Goal: Share content: Share content

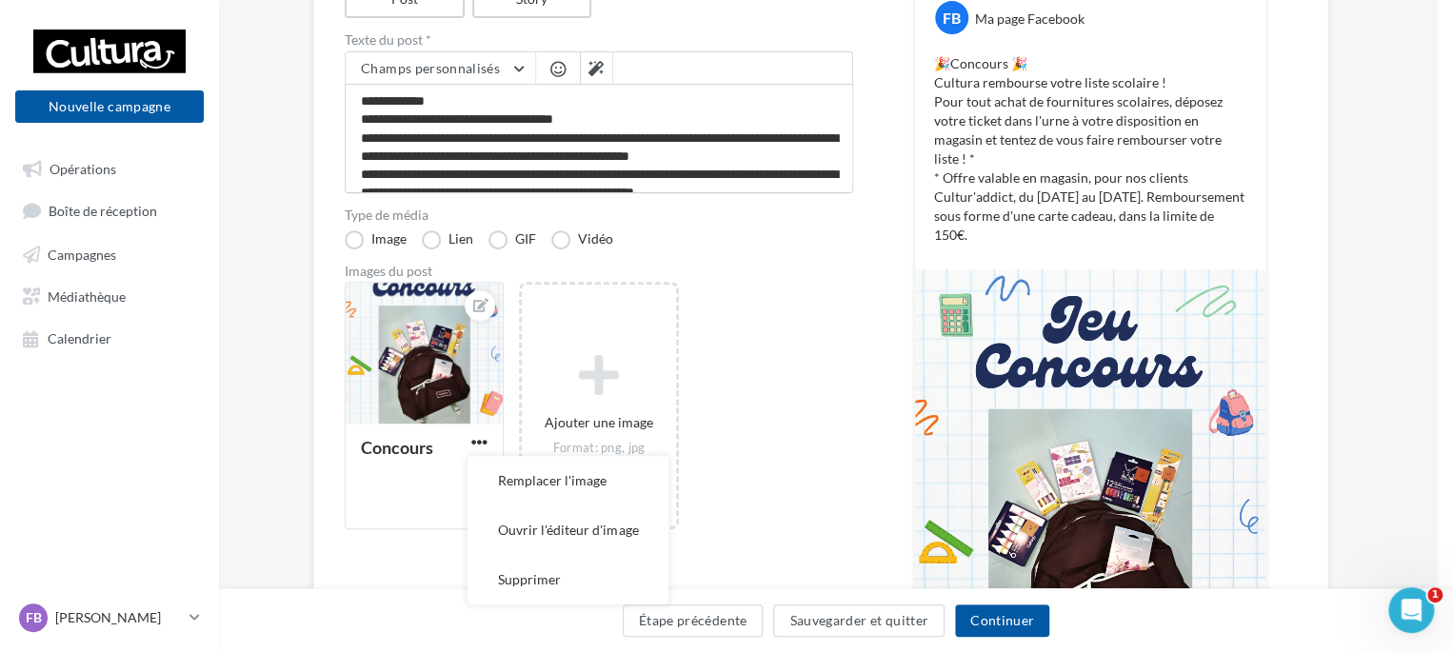
scroll to position [9, 0]
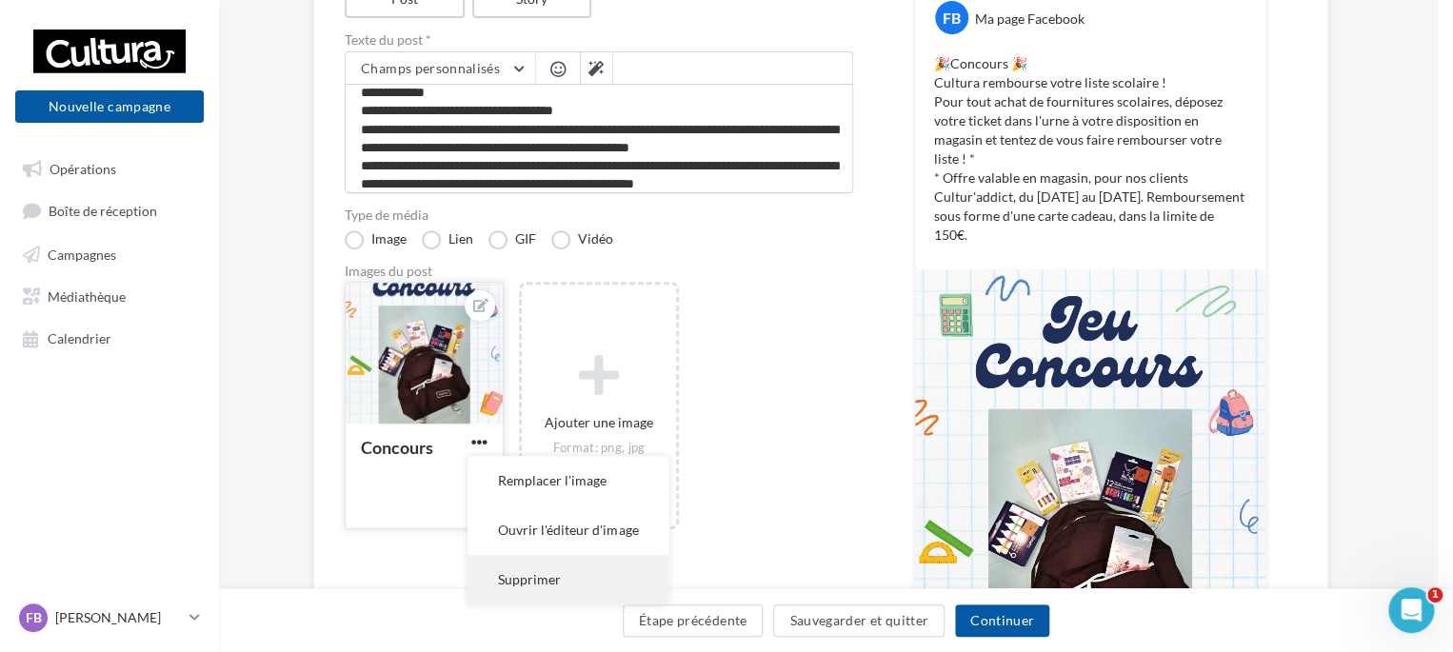
click at [523, 584] on button "Supprimer" at bounding box center [568, 580] width 201 height 50
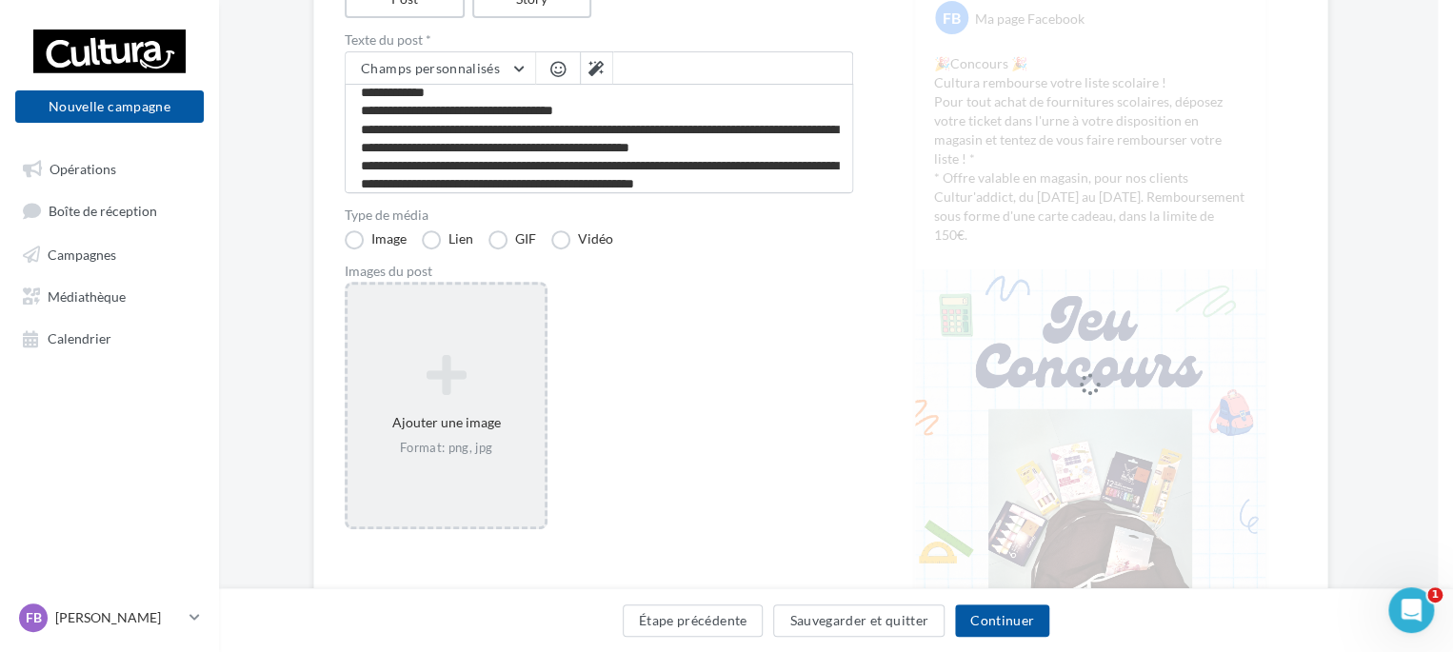
click at [434, 377] on icon at bounding box center [446, 375] width 182 height 46
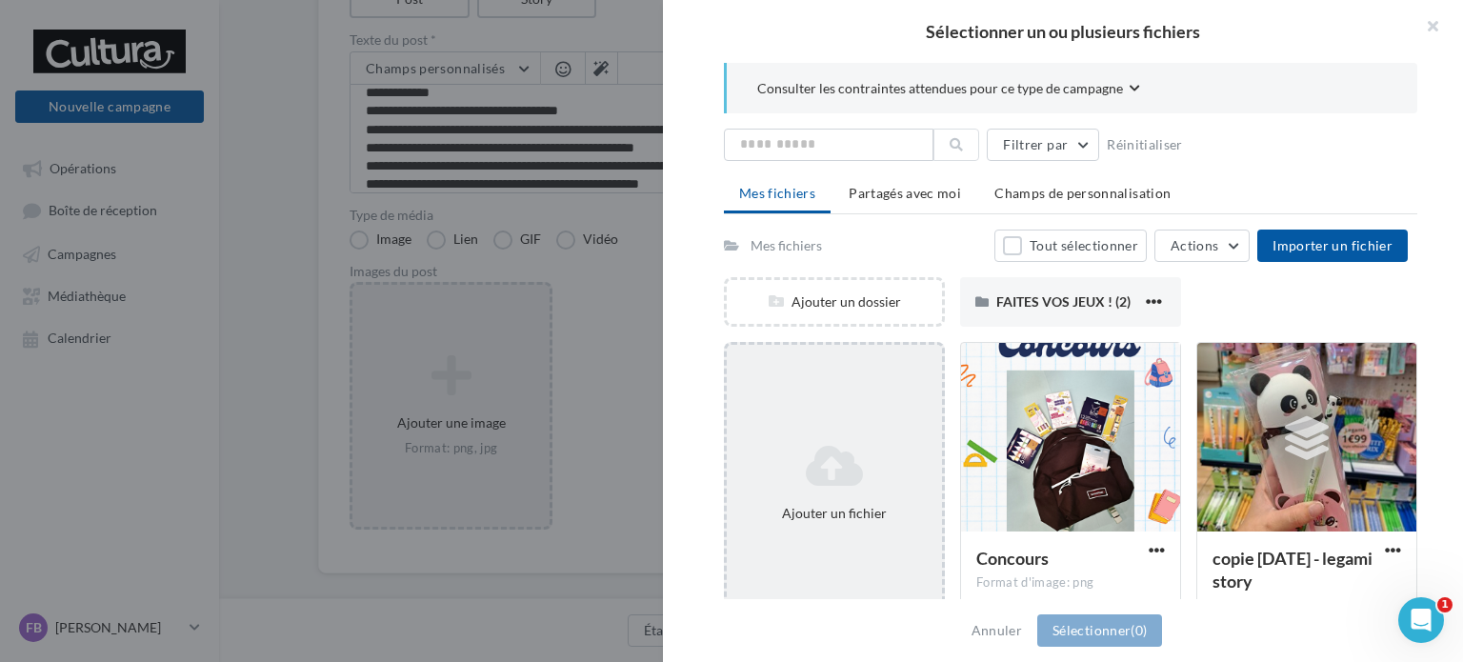
click at [806, 445] on icon at bounding box center [834, 466] width 200 height 46
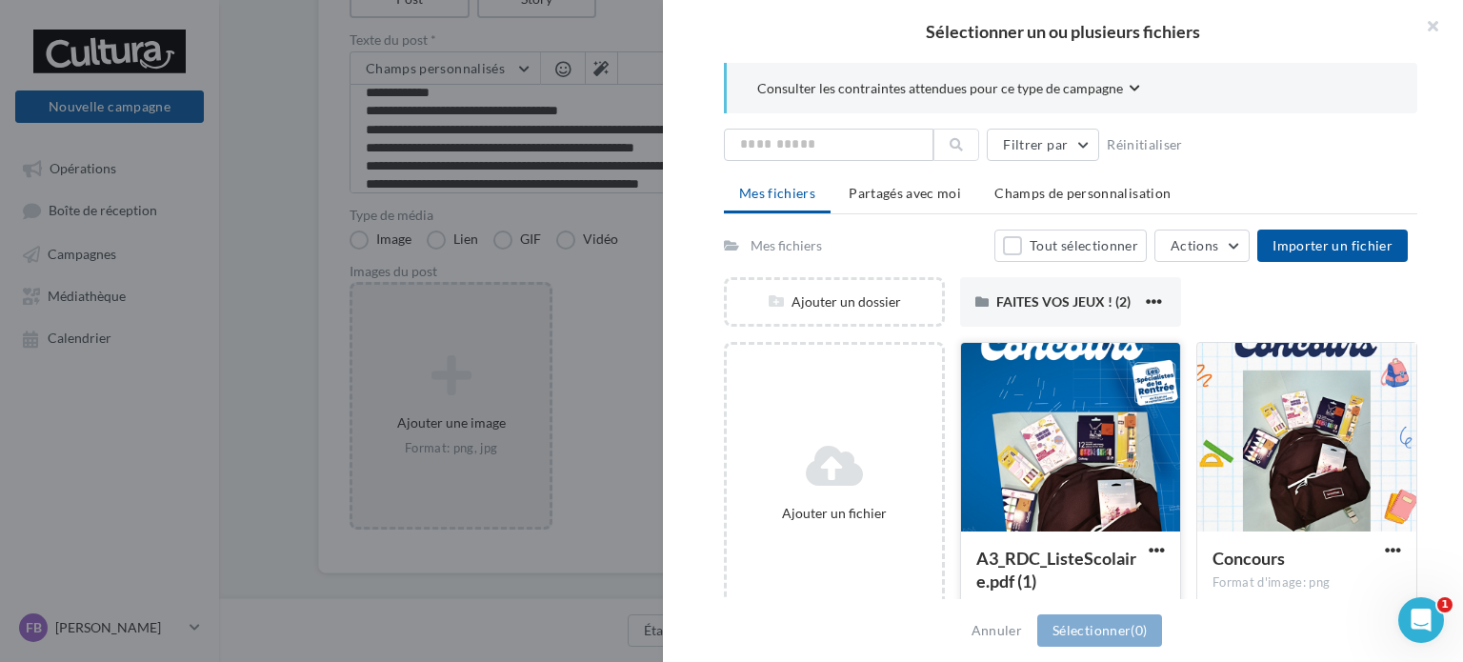
click at [1031, 482] on div at bounding box center [1070, 438] width 219 height 190
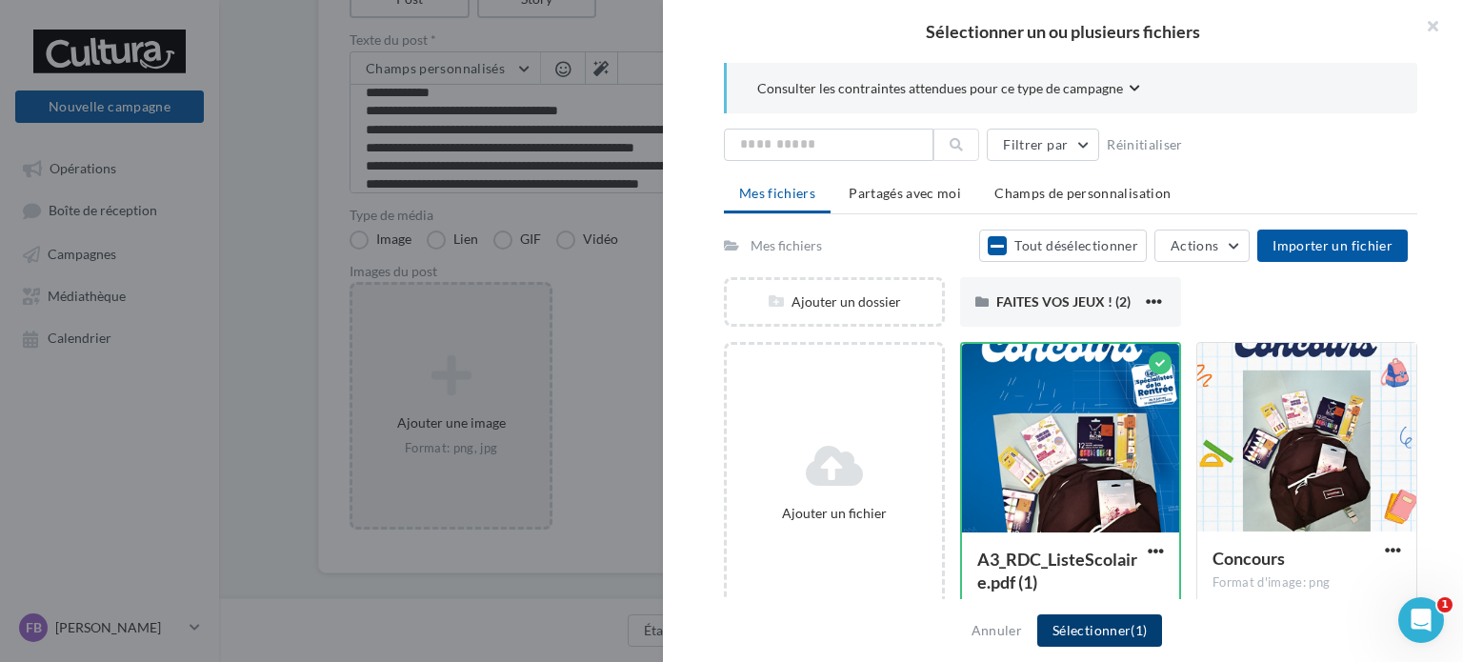
click at [1065, 641] on button "Sélectionner (1)" at bounding box center [1099, 630] width 125 height 32
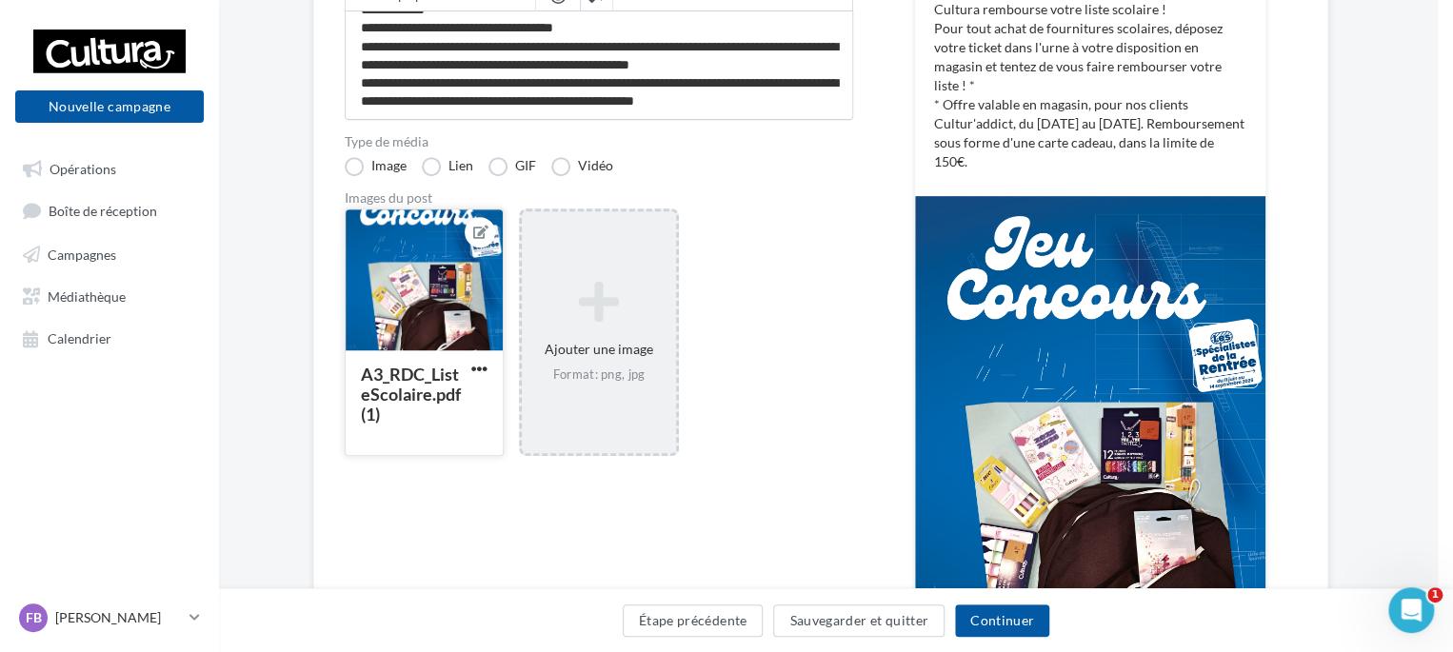
scroll to position [366, 15]
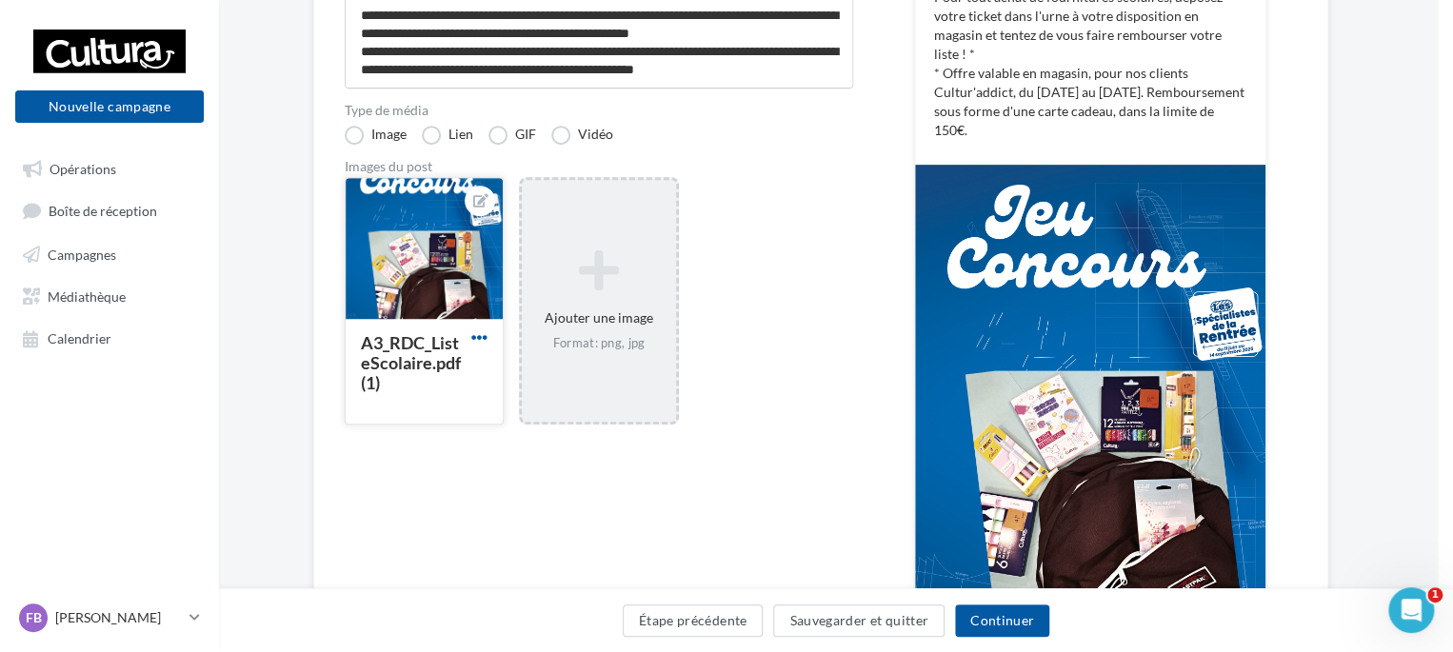
click at [481, 340] on span "button" at bounding box center [479, 337] width 16 height 16
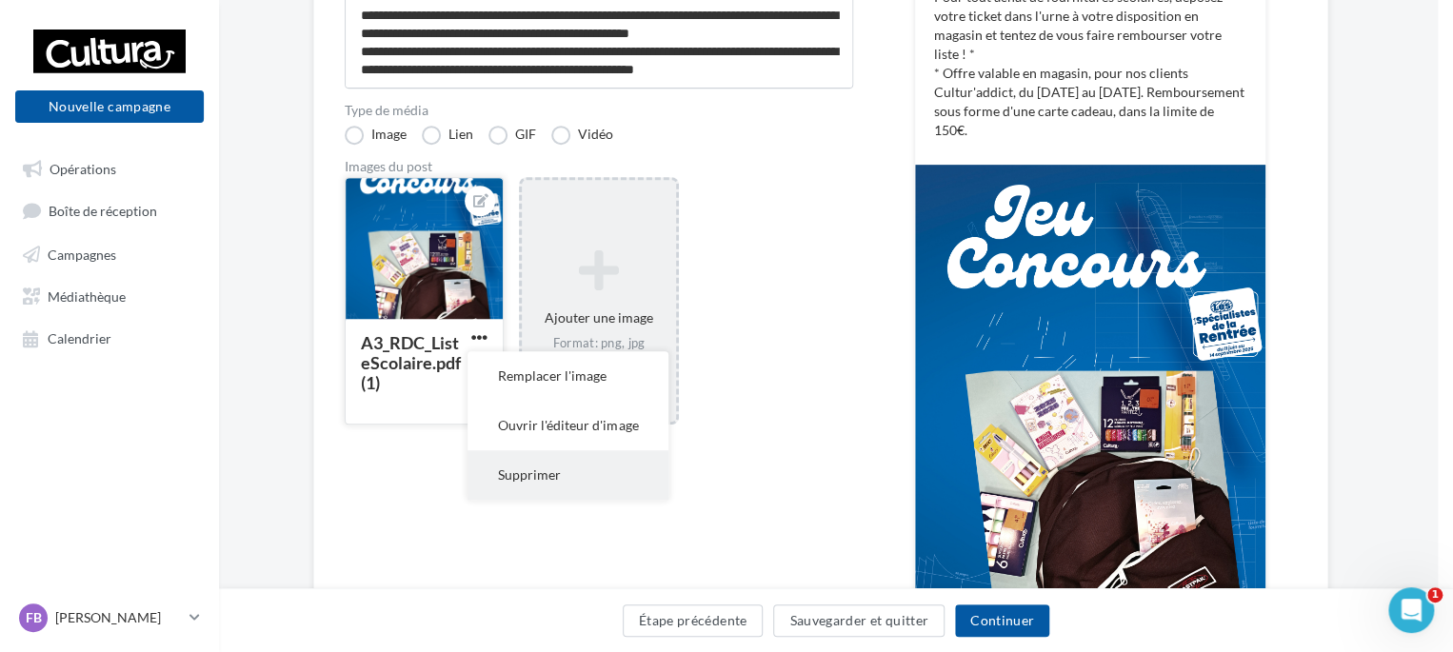
click at [521, 481] on button "Supprimer" at bounding box center [568, 475] width 201 height 50
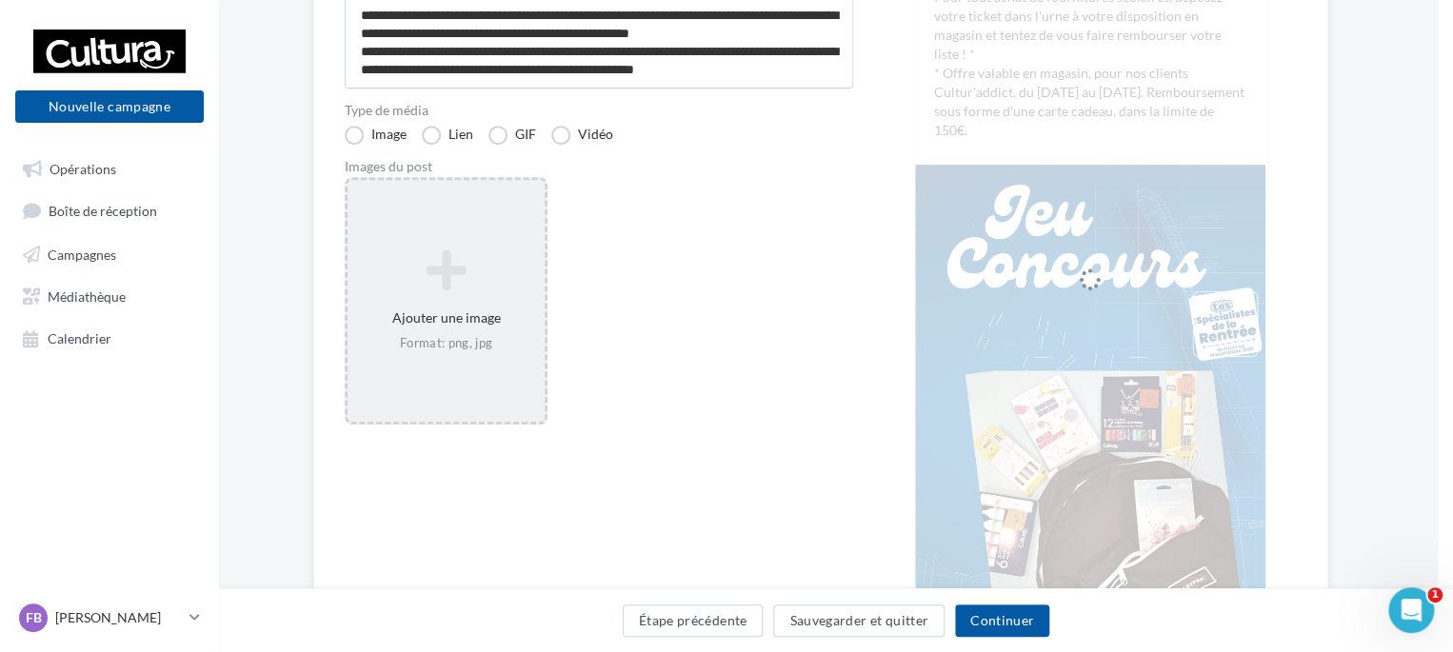
scroll to position [293, 15]
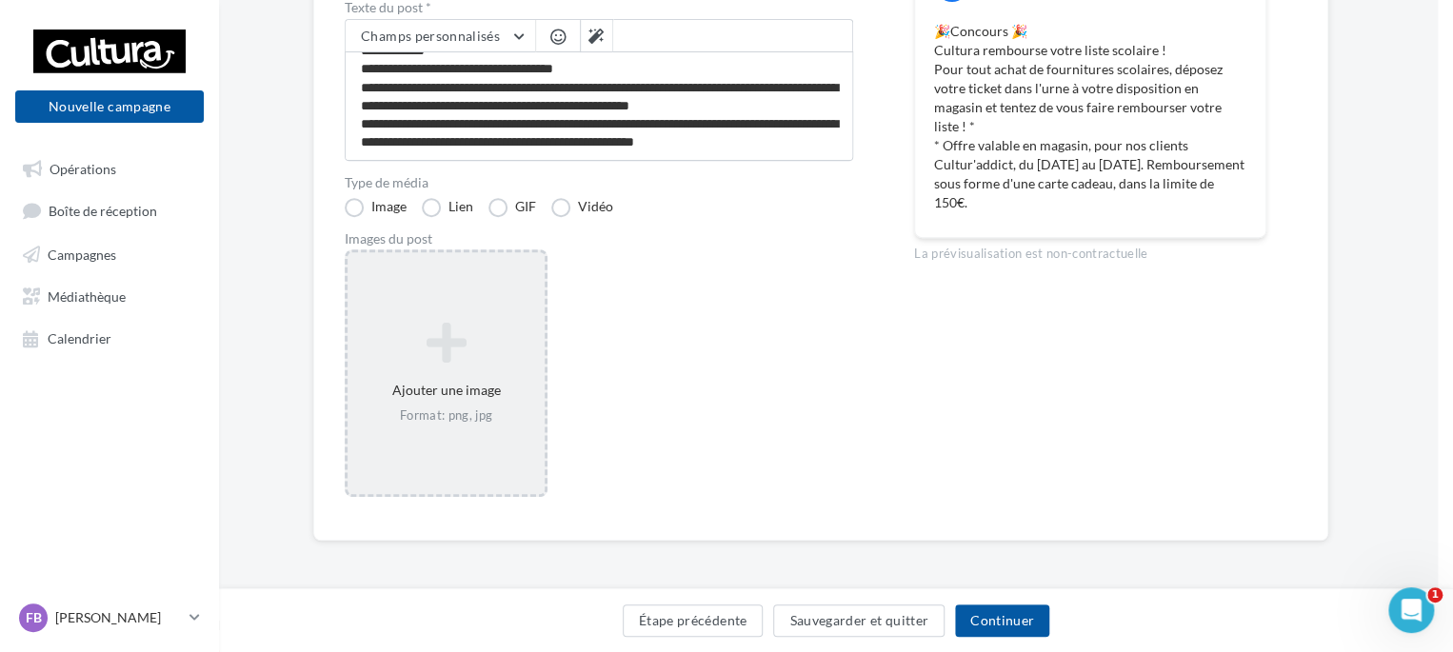
click at [470, 385] on div "Ajouter une image Format: png, jpg" at bounding box center [446, 373] width 197 height 122
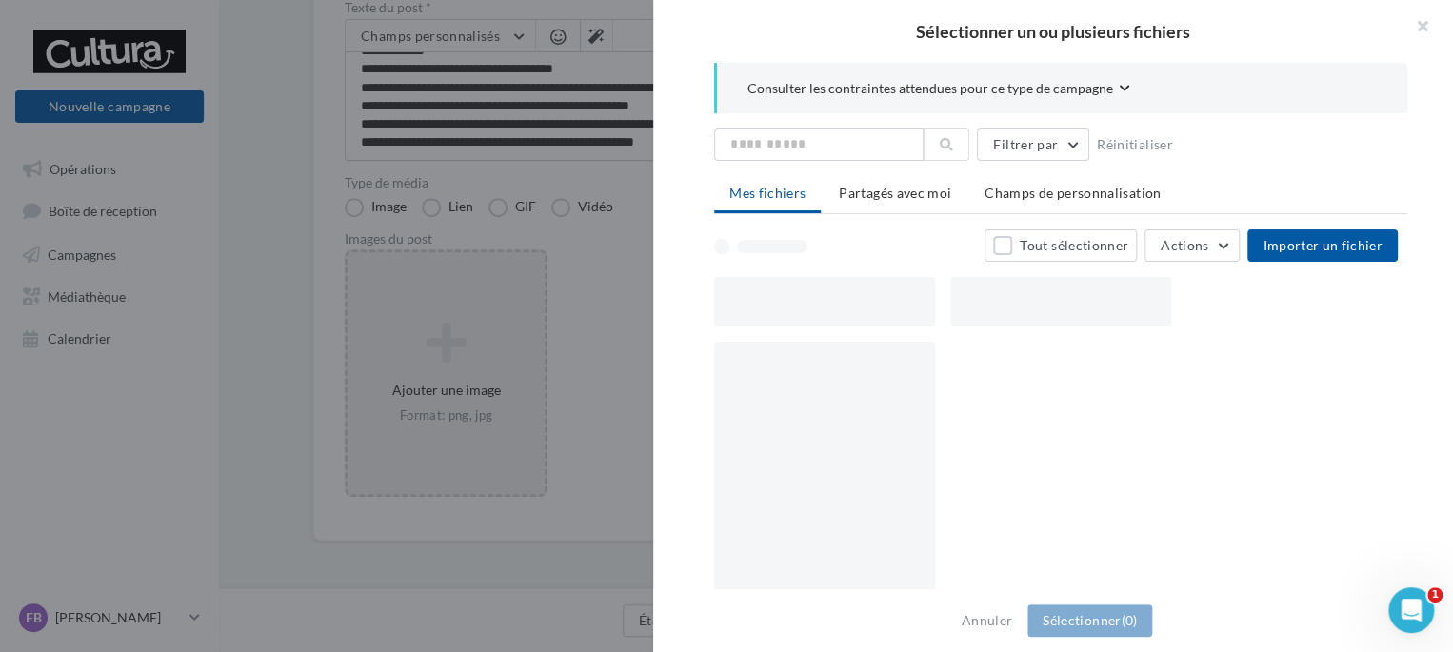
scroll to position [284, 15]
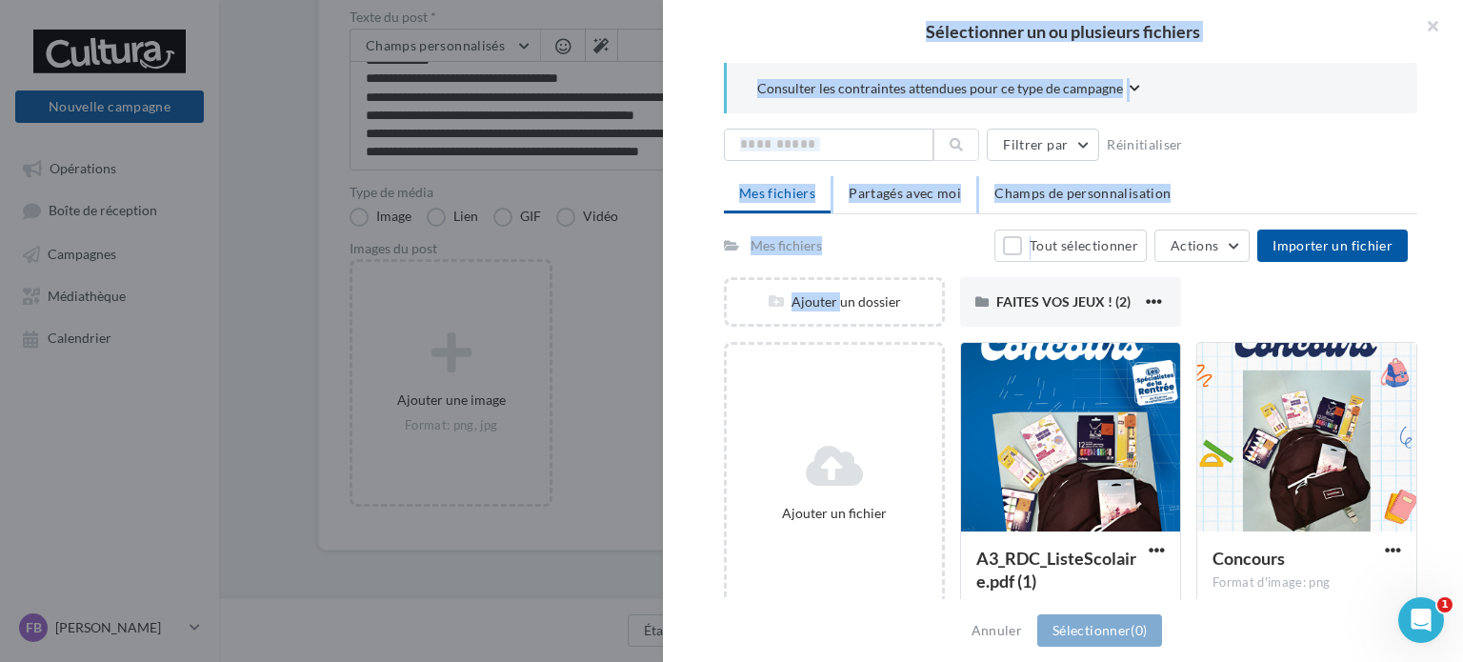
drag, startPoint x: 837, startPoint y: 301, endPoint x: 659, endPoint y: 356, distance: 186.4
click at [659, 356] on div "Sélectionner un ou plusieurs fichiers Consulter les contraintes attendues pour …" at bounding box center [731, 331] width 1463 height 662
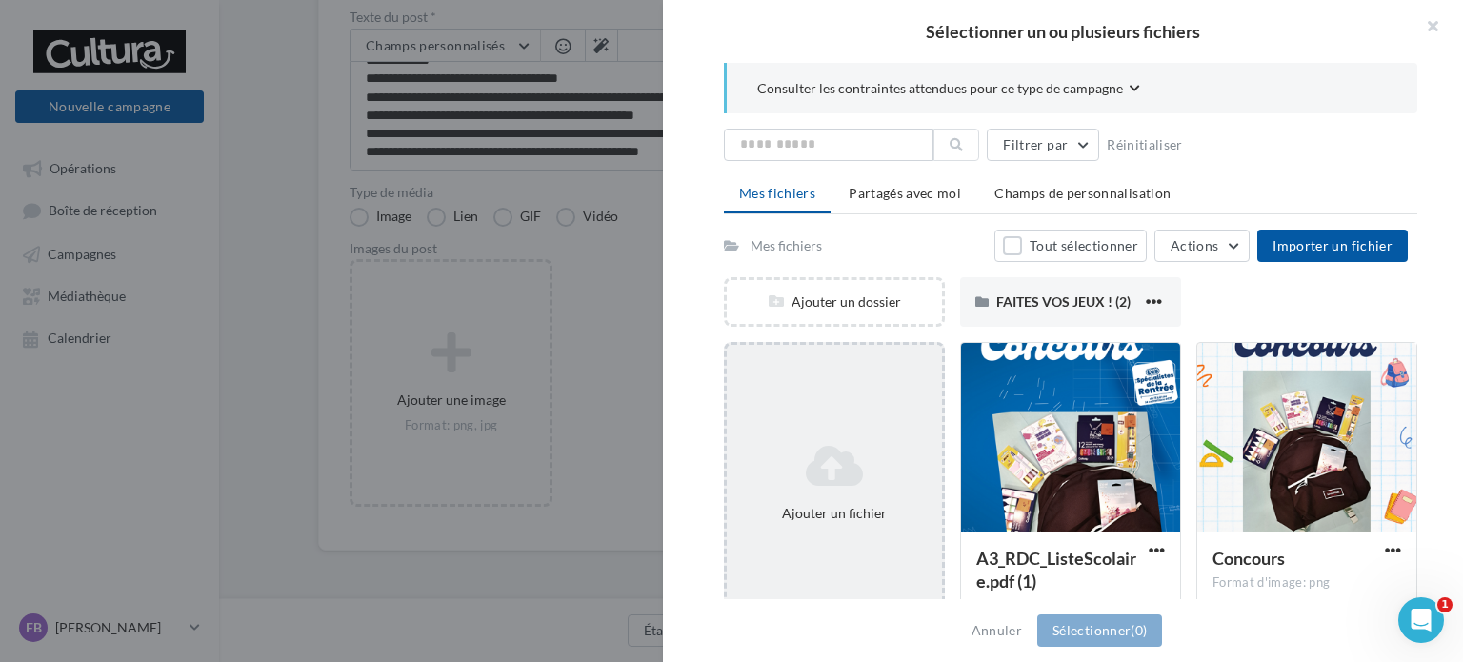
click at [801, 425] on div "Ajouter un fichier" at bounding box center [834, 483] width 221 height 282
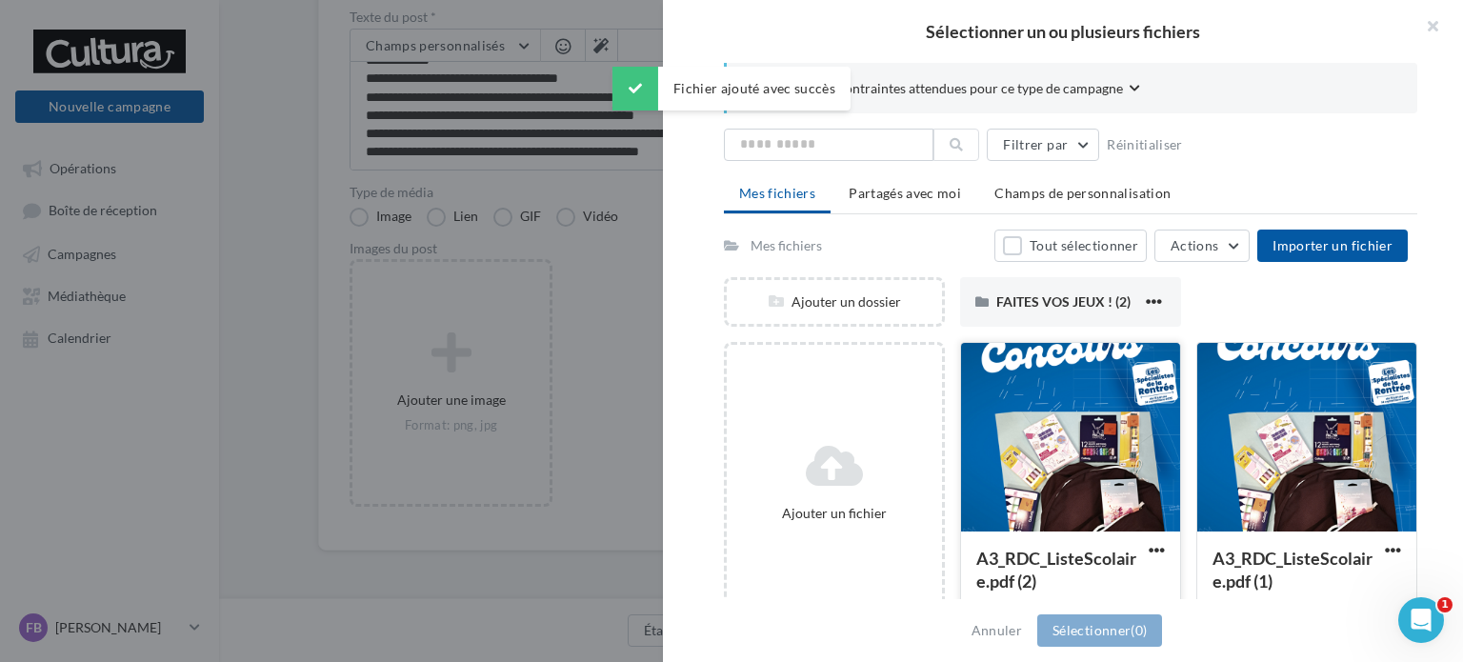
click at [1055, 427] on div at bounding box center [1070, 438] width 219 height 190
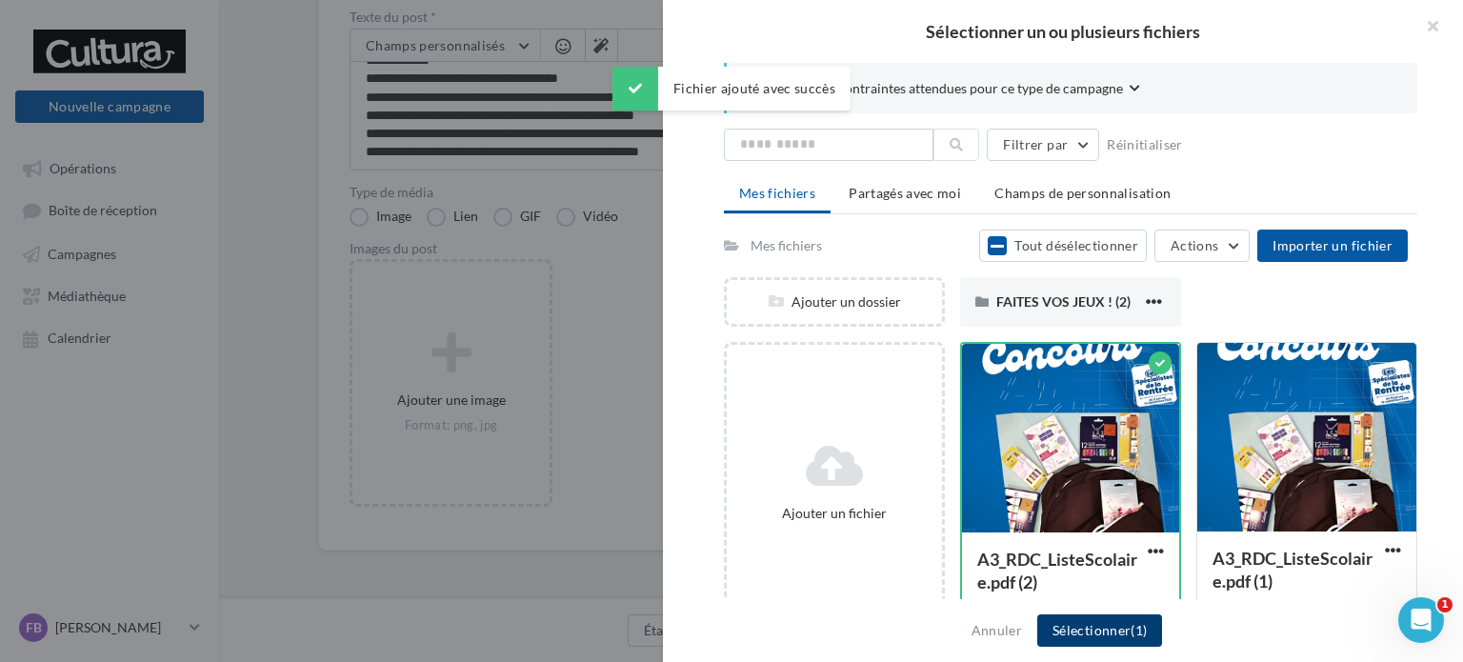
click at [1073, 624] on button "Sélectionner (1)" at bounding box center [1099, 630] width 125 height 32
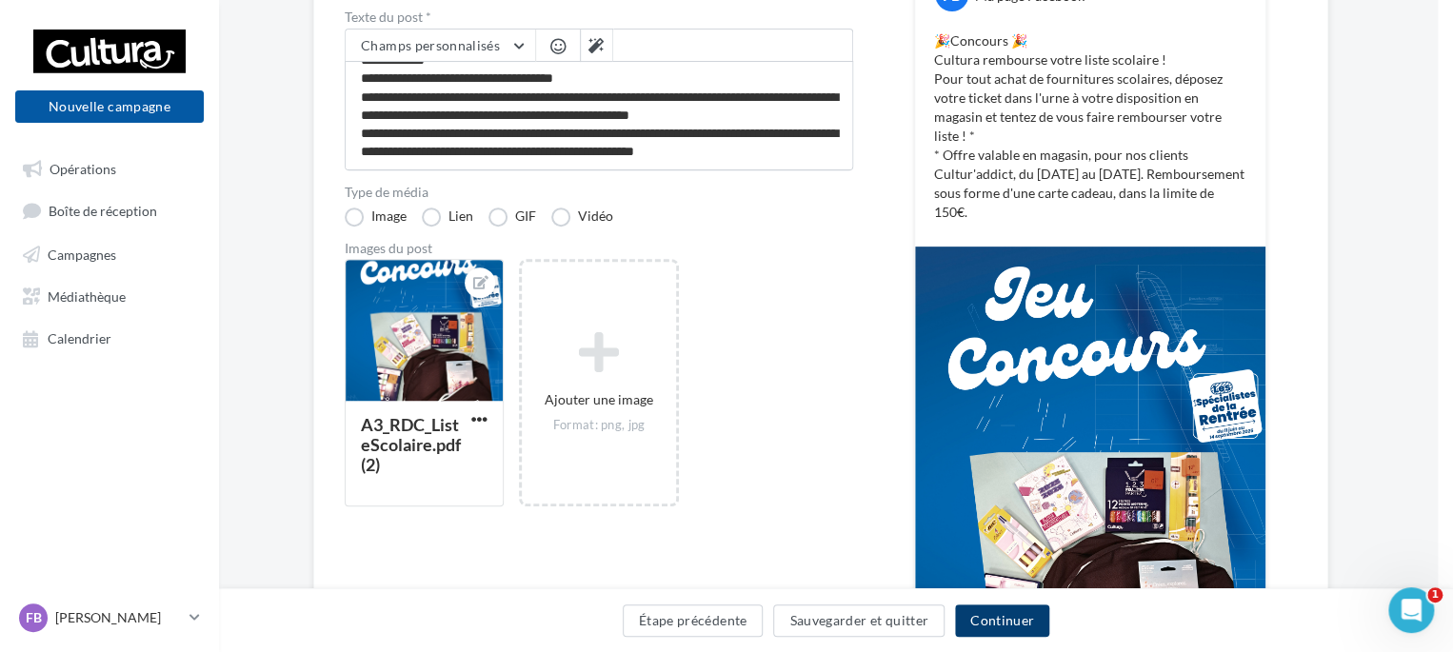
click at [990, 615] on button "Continuer" at bounding box center [1002, 621] width 94 height 32
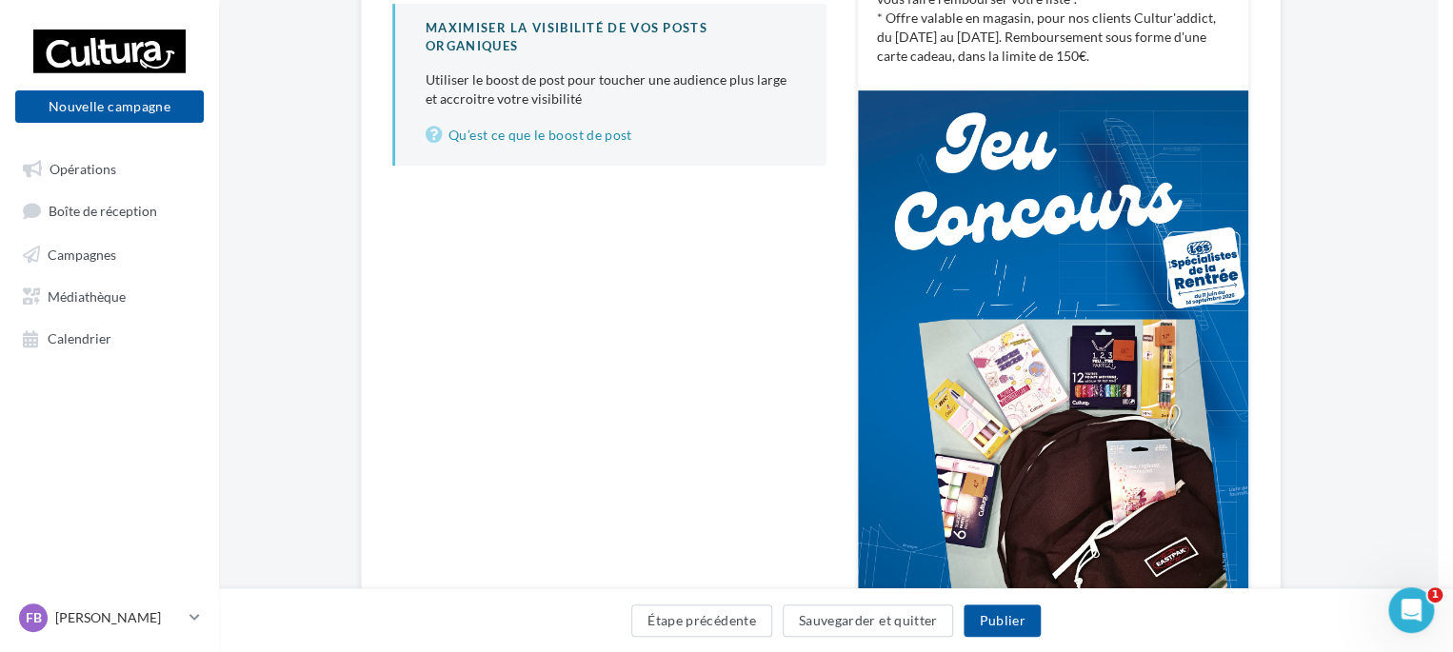
scroll to position [418, 15]
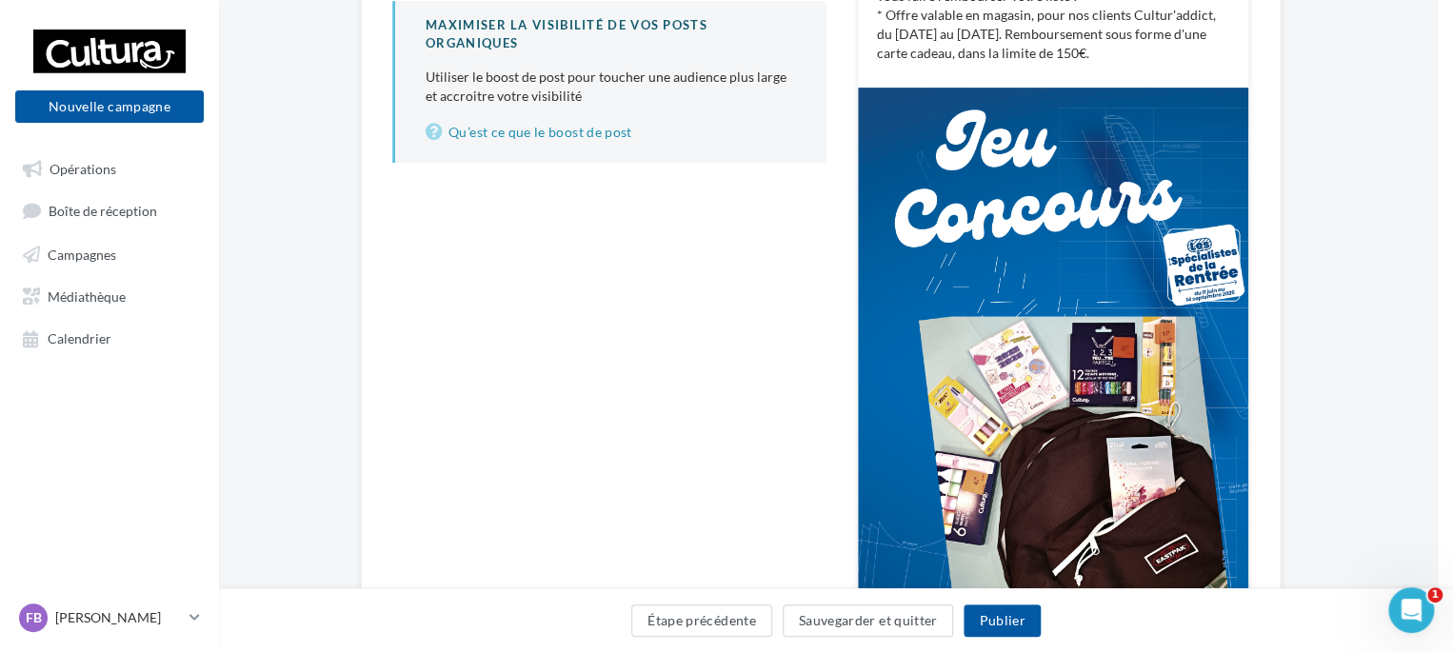
click at [566, 149] on div "Maximiser la visibilité de vos posts organiques Utiliser le boost de post pour …" at bounding box center [609, 81] width 434 height 161
click at [545, 131] on link "Qu’est ce que le boost de post" at bounding box center [611, 132] width 370 height 23
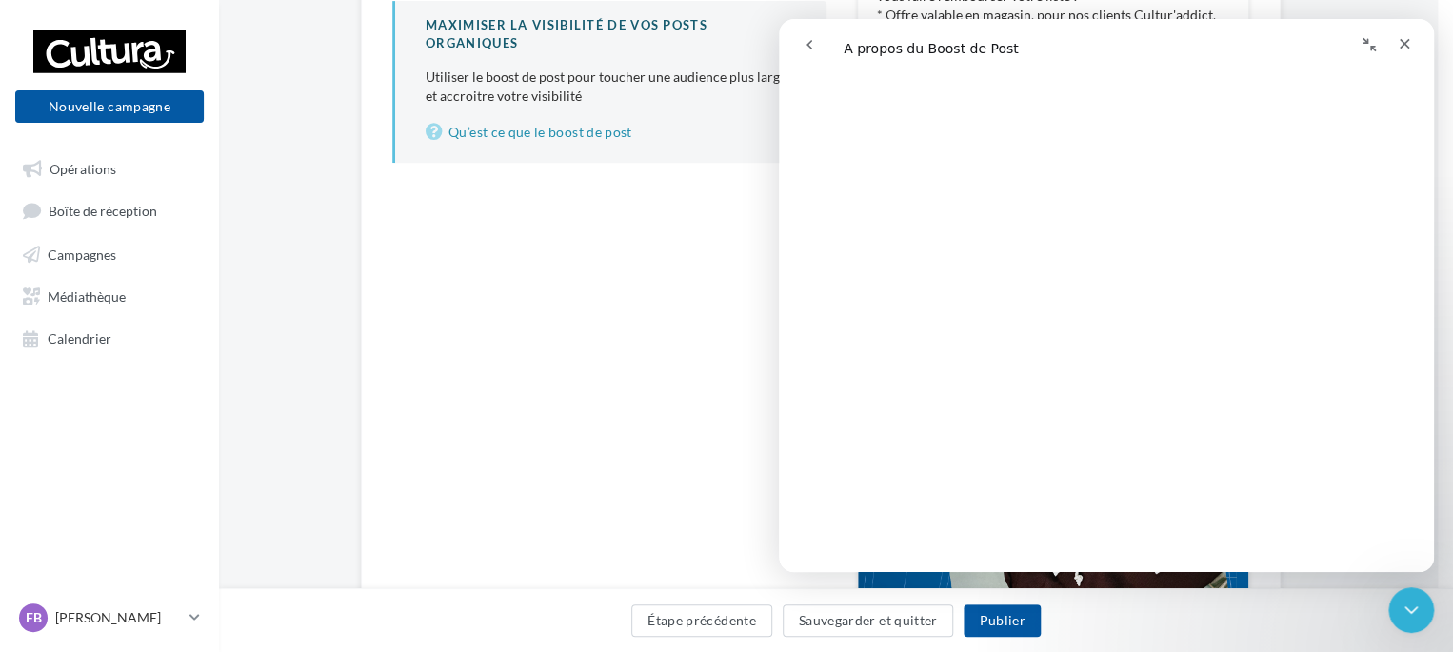
scroll to position [2328, 0]
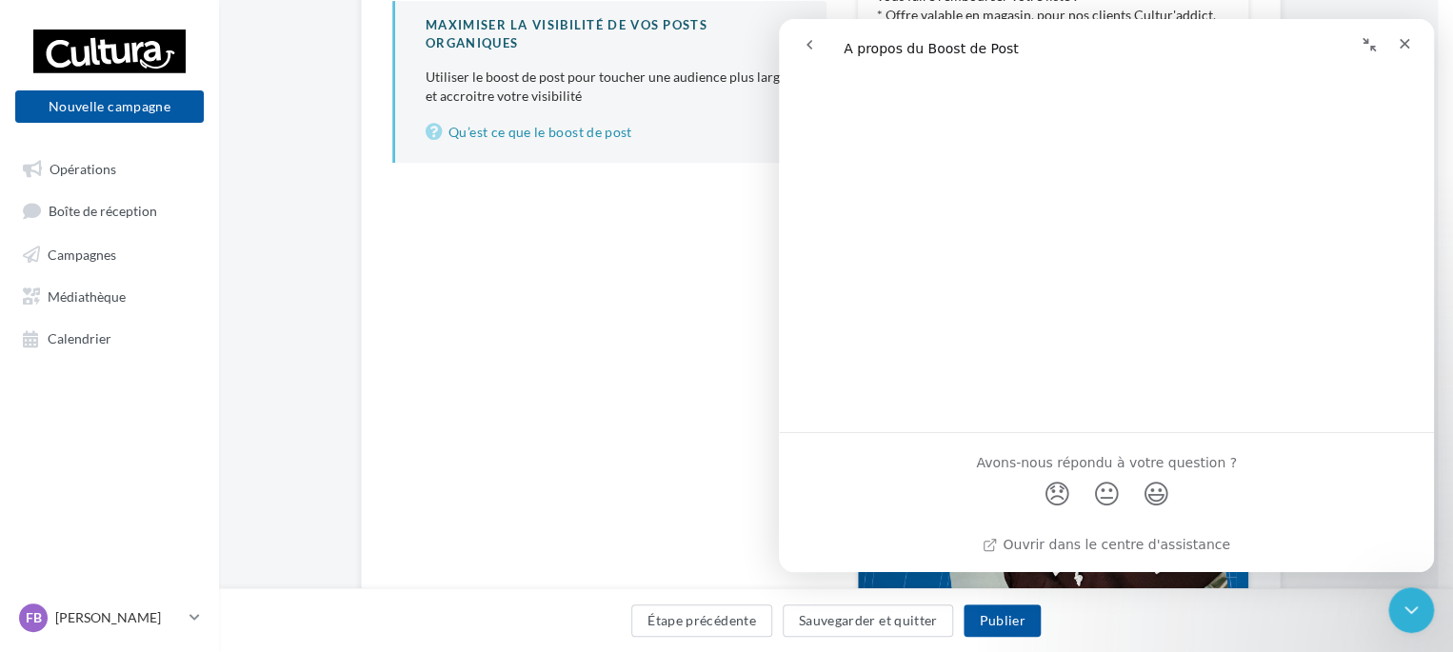
click at [662, 397] on div "**********" at bounding box center [609, 236] width 434 height 860
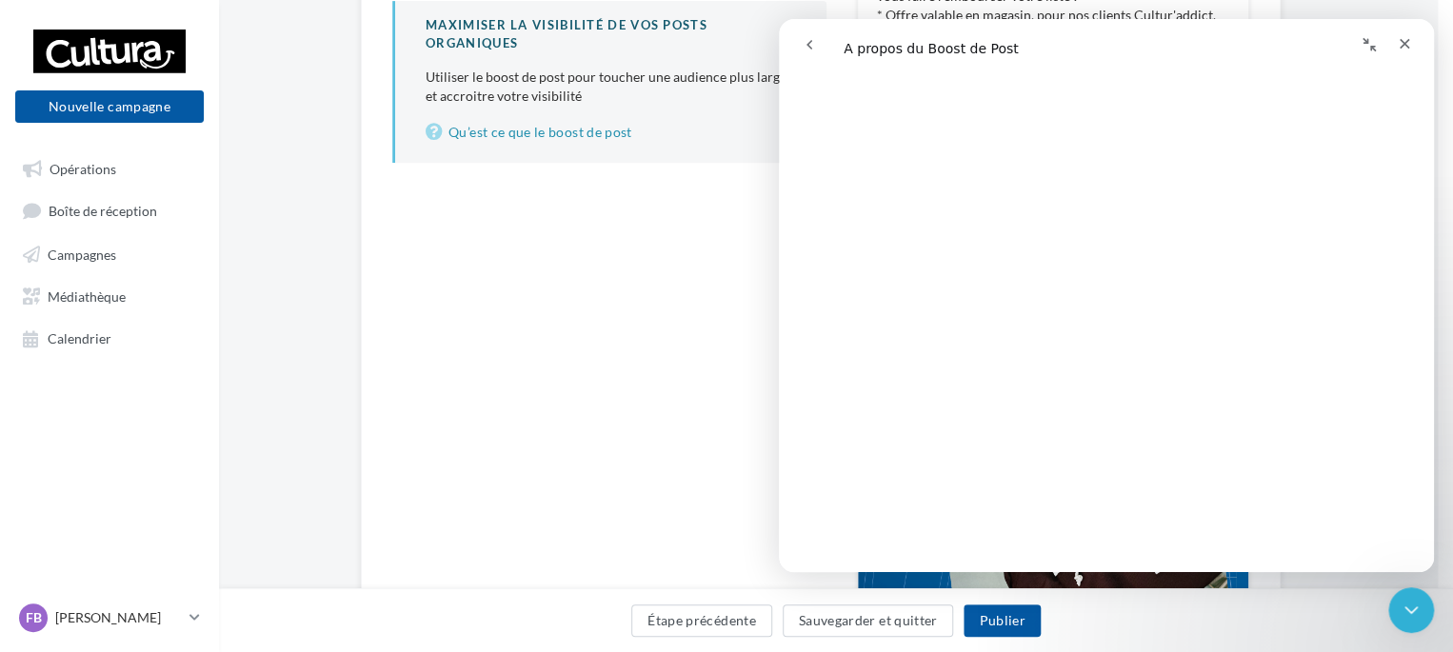
scroll to position [1863, 0]
click at [1403, 50] on icon "Fermer" at bounding box center [1404, 43] width 15 height 15
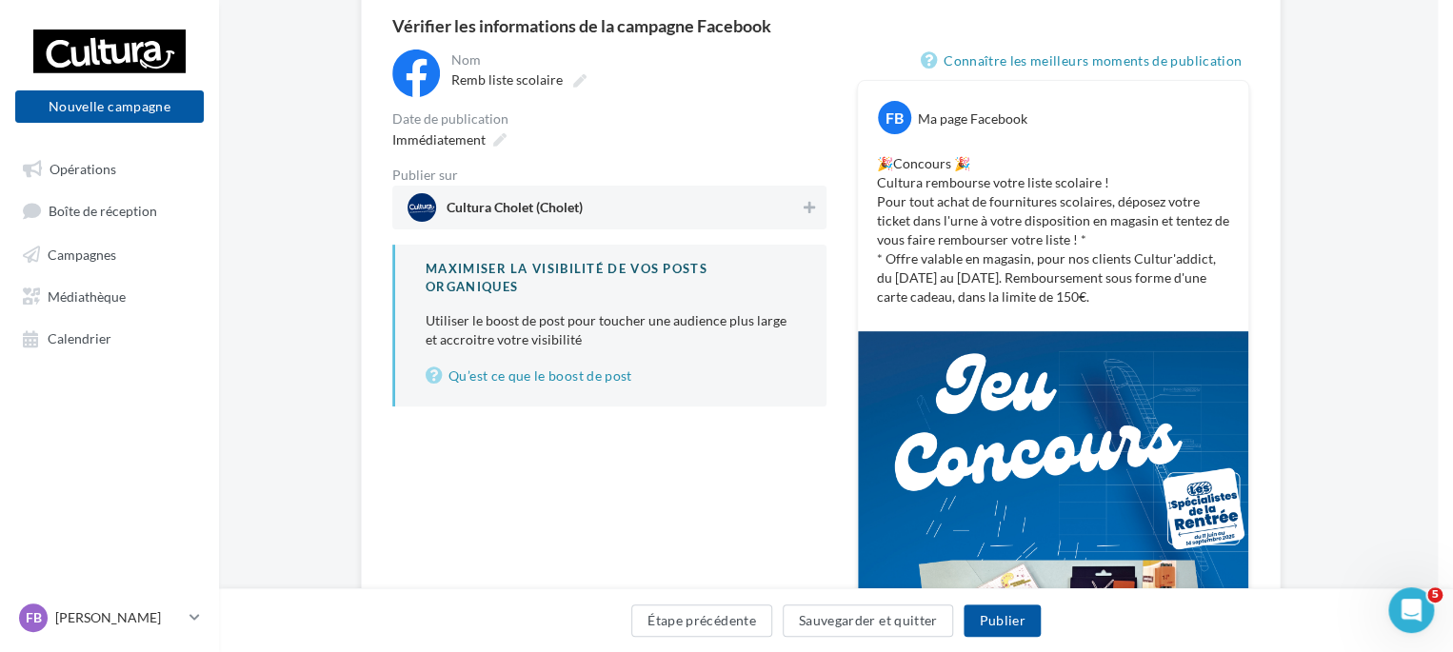
scroll to position [177, 15]
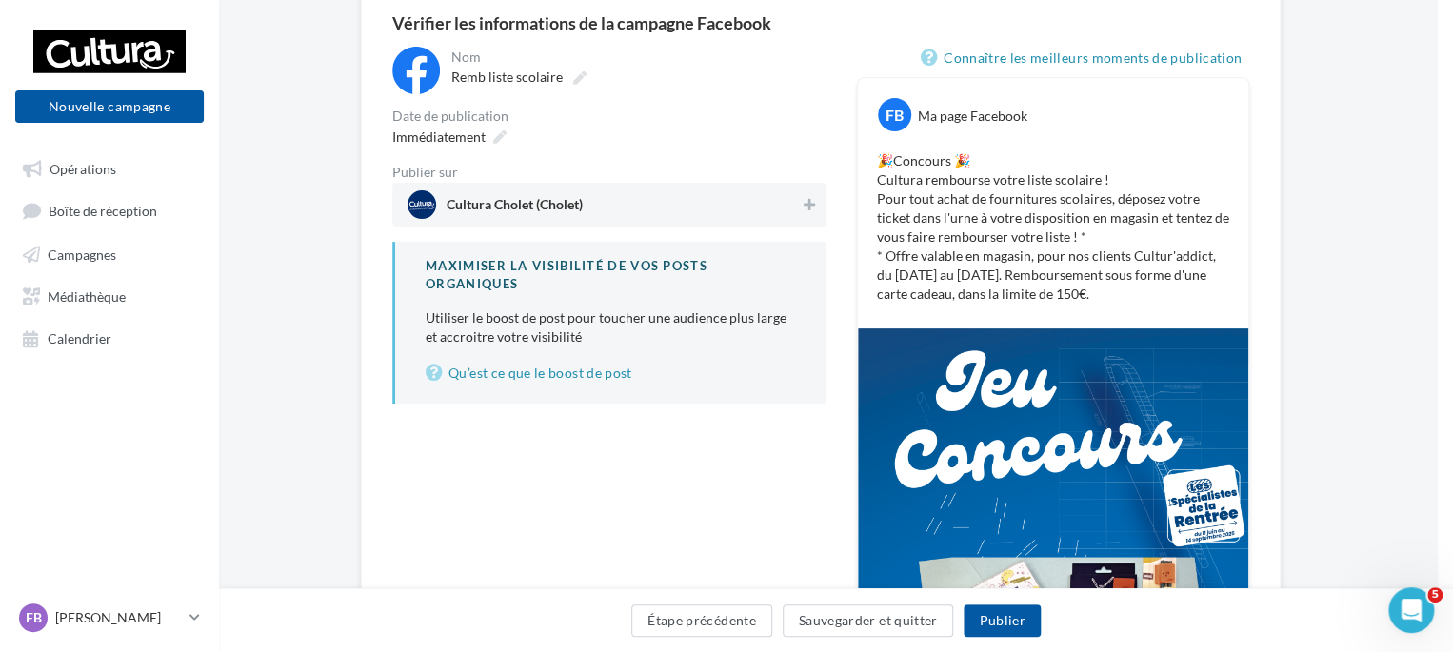
click at [556, 326] on p "Utiliser le boost de post pour toucher une audience plus large et accroitre vot…" at bounding box center [611, 328] width 370 height 38
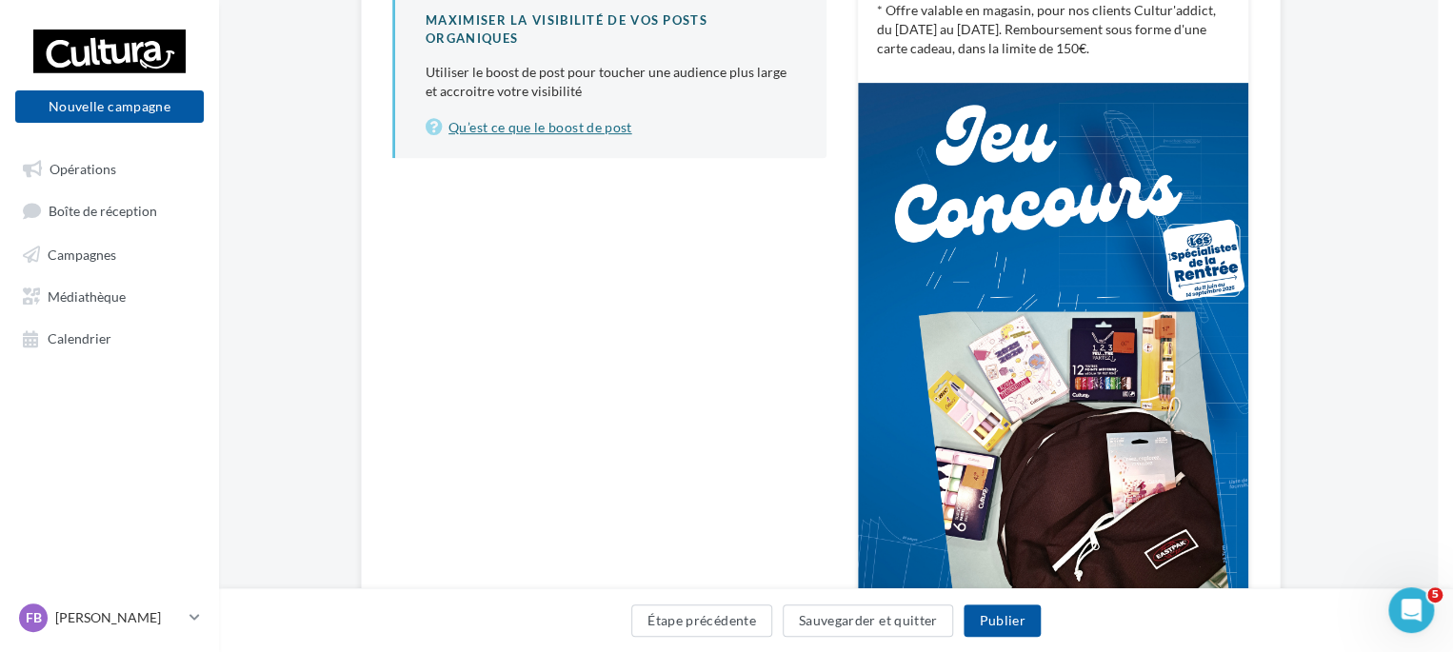
scroll to position [575, 15]
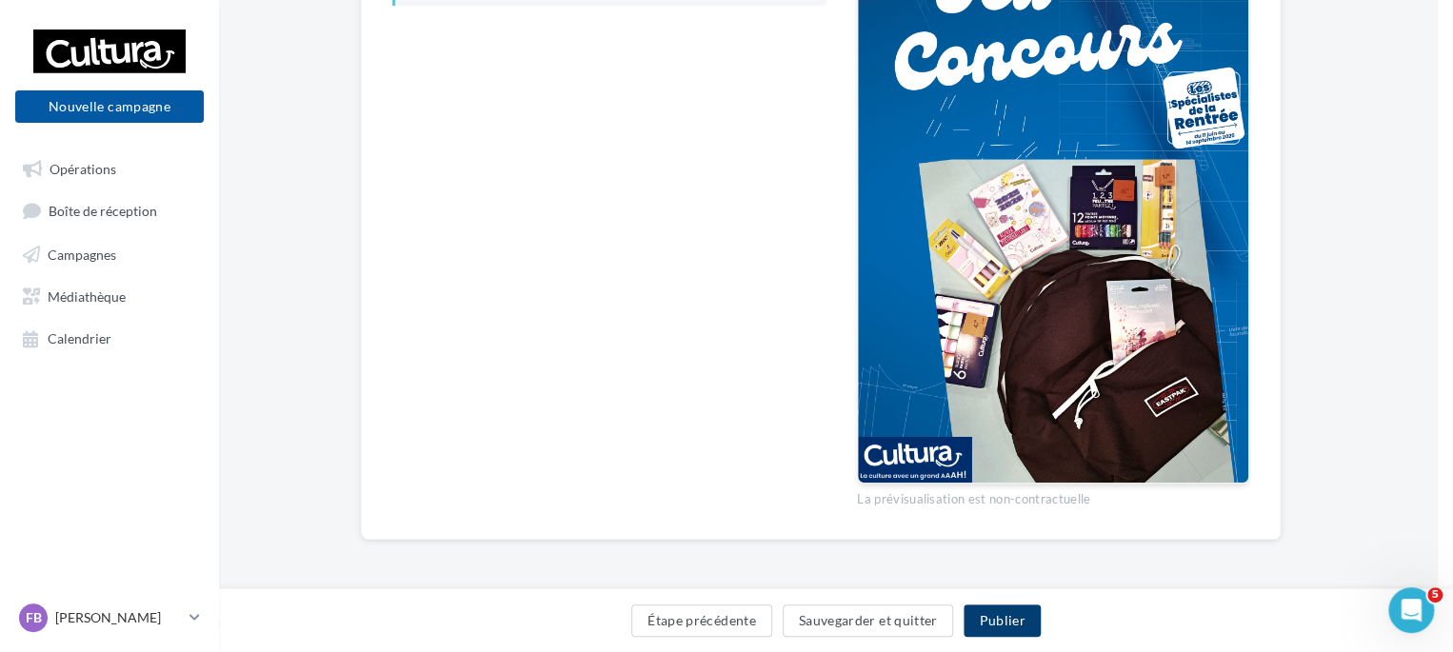
click at [986, 621] on button "Publier" at bounding box center [1002, 621] width 76 height 32
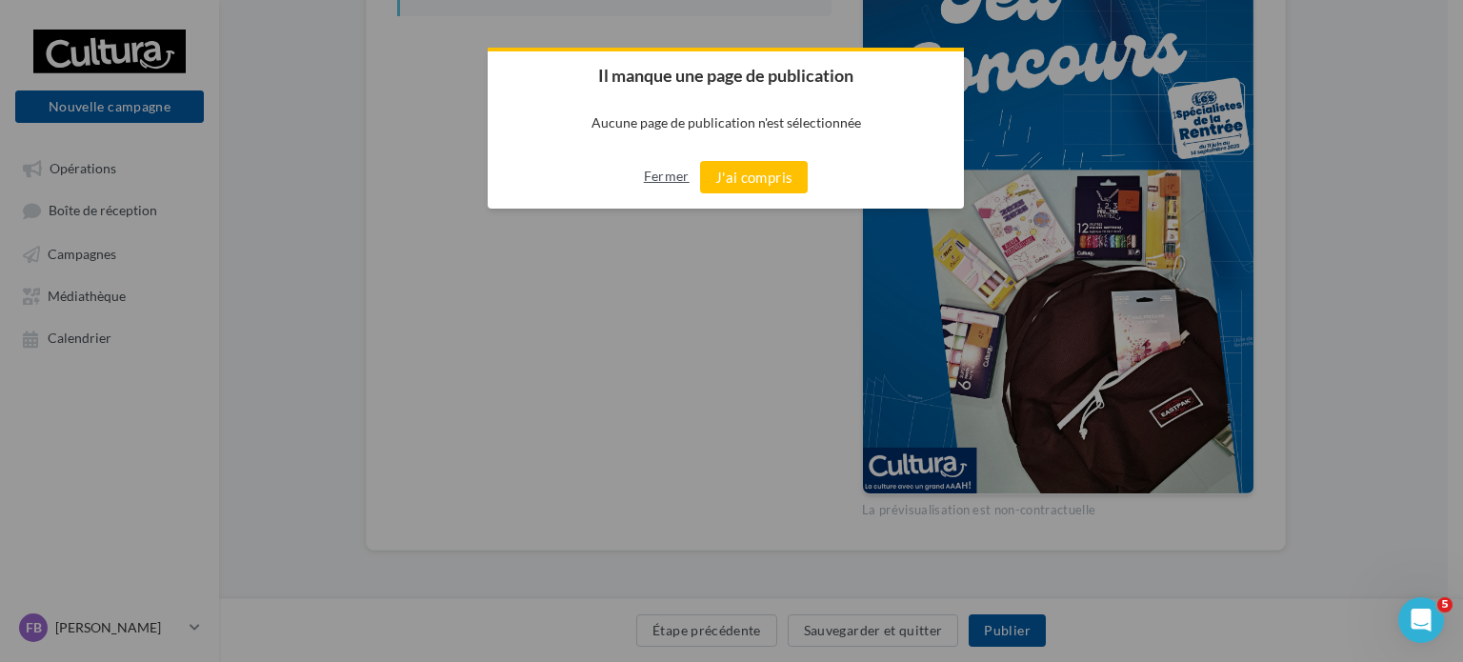
click at [652, 171] on button "Fermer" at bounding box center [667, 176] width 46 height 30
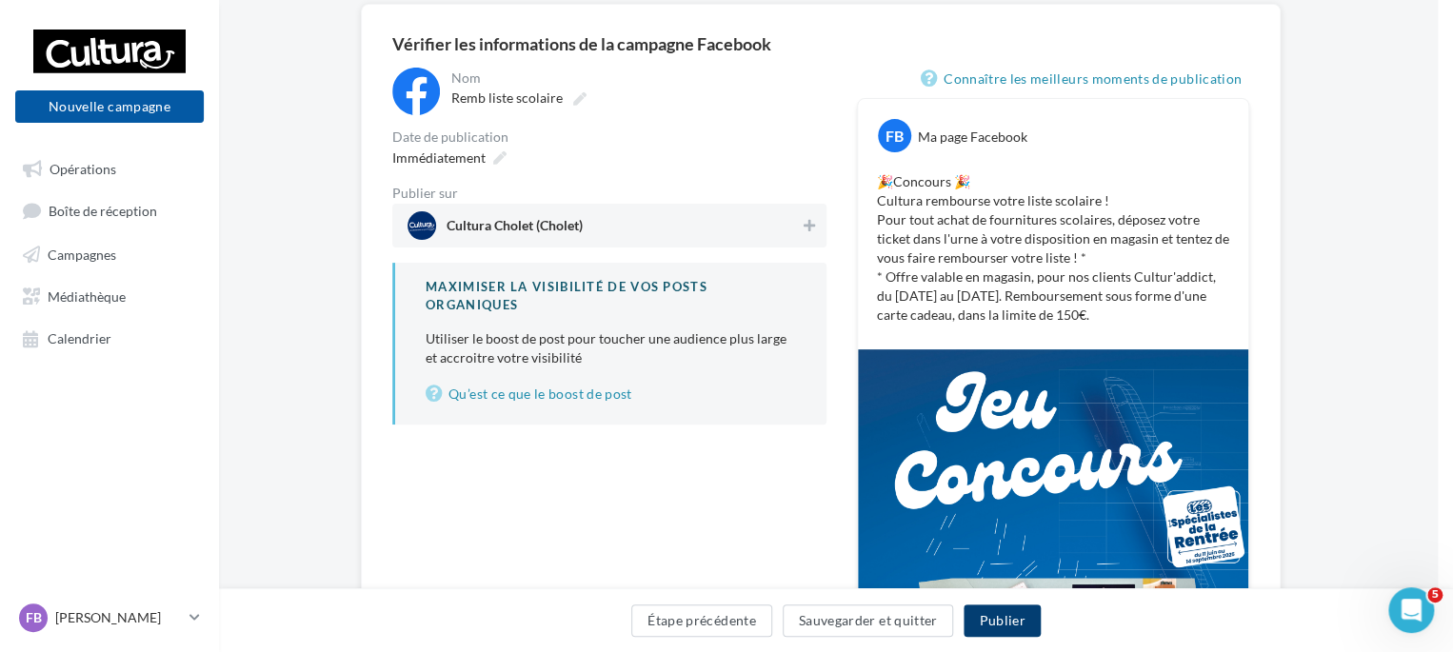
scroll to position [153, 15]
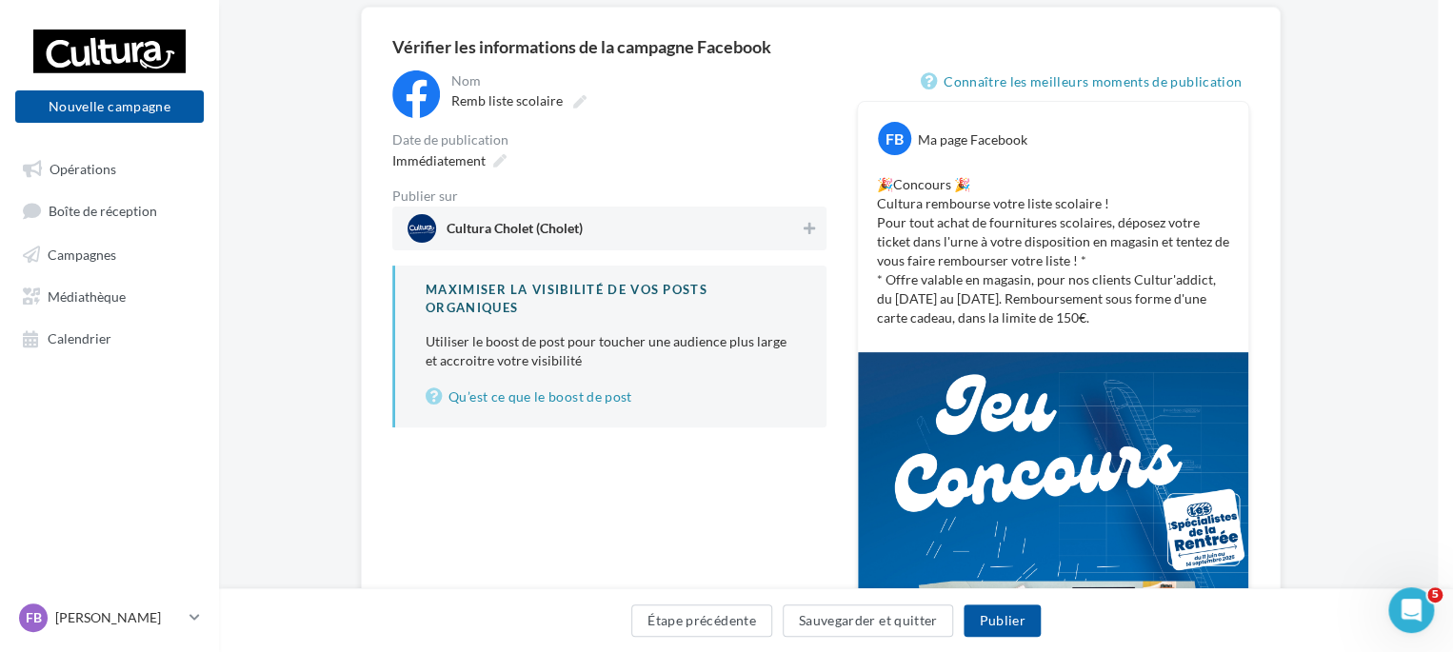
click at [492, 228] on span "Cultura Cholet (Cholet)" at bounding box center [515, 232] width 136 height 21
click at [526, 409] on div "Maximiser la visibilité de vos posts organiques Utiliser le boost de post pour …" at bounding box center [609, 346] width 434 height 161
click at [518, 393] on link "Qu’est ce que le boost de post" at bounding box center [611, 397] width 370 height 23
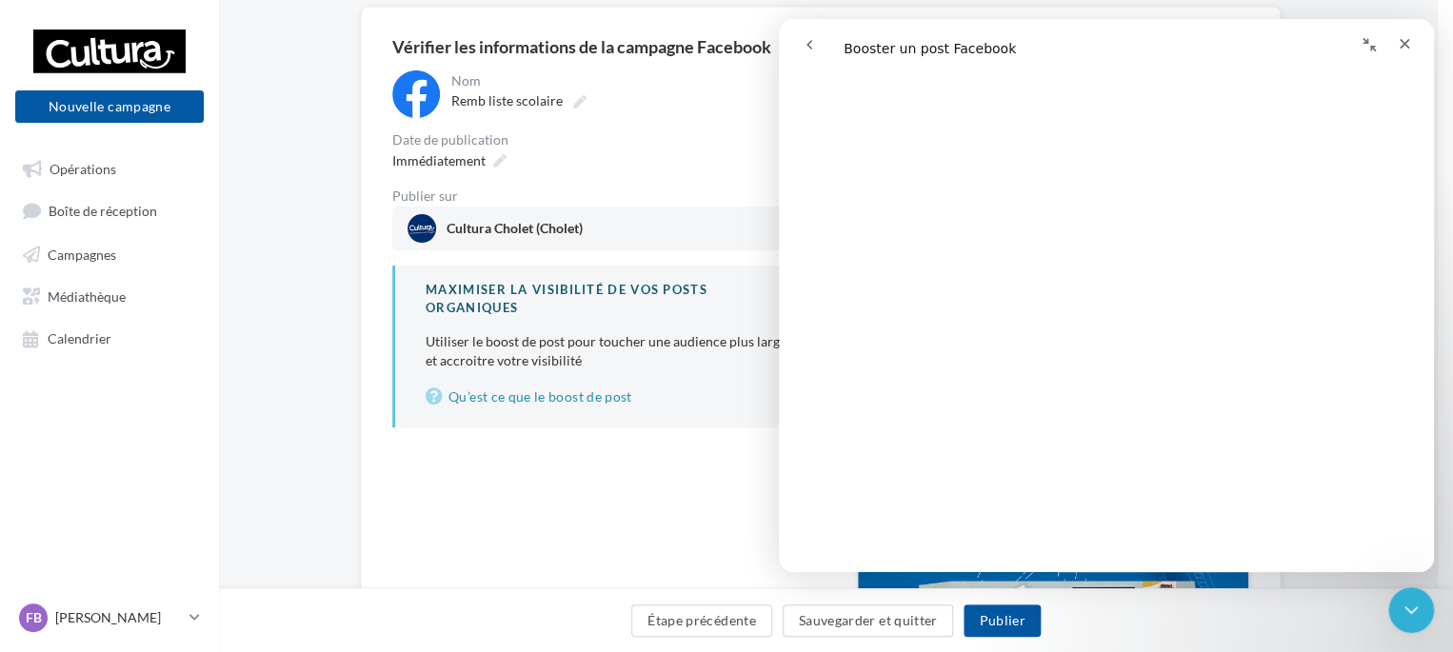
scroll to position [1752, 0]
click at [662, 526] on div "**********" at bounding box center [609, 500] width 434 height 860
click at [1408, 38] on icon "Fermer" at bounding box center [1404, 43] width 15 height 15
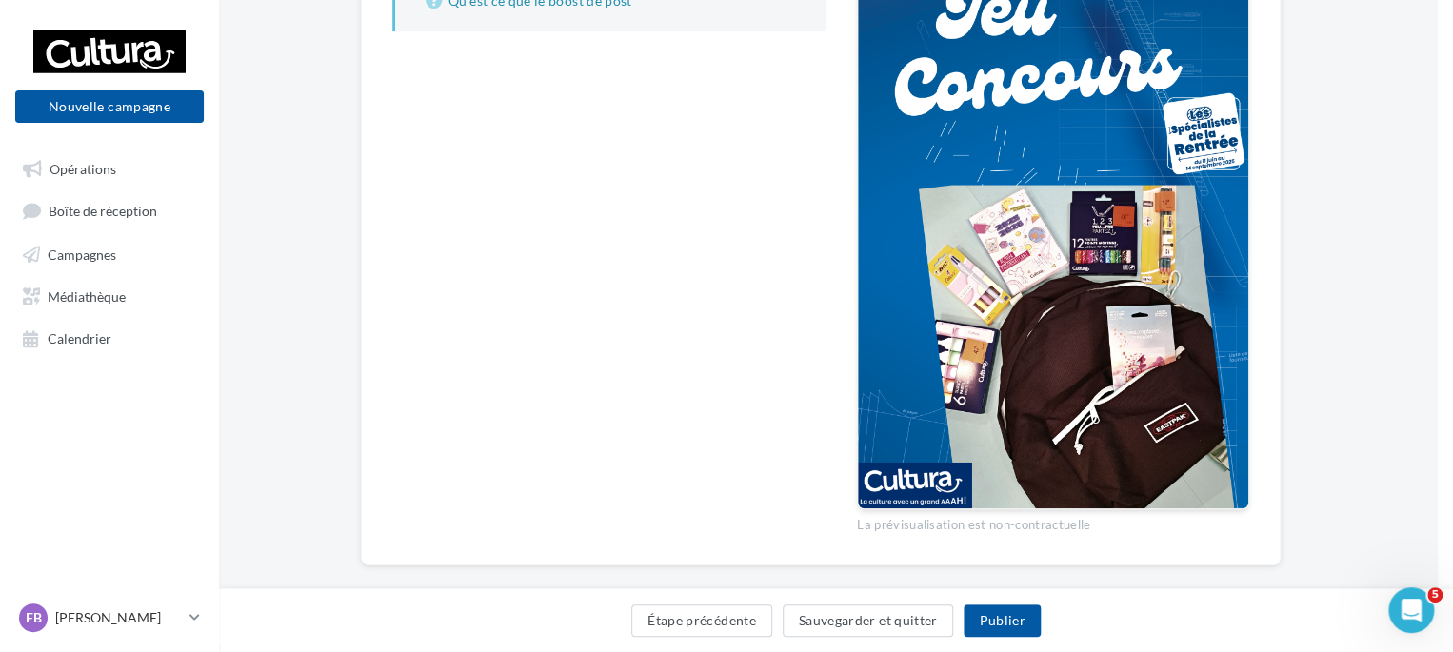
scroll to position [575, 15]
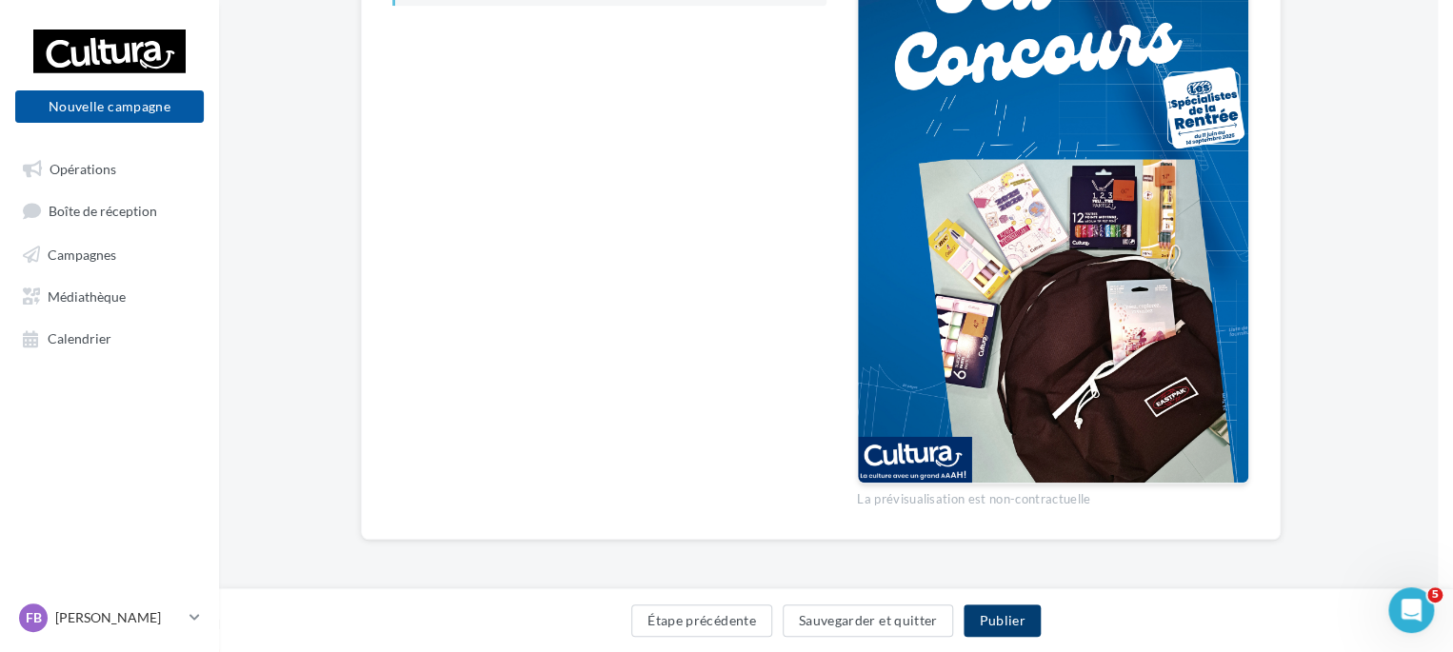
click at [994, 624] on button "Publier" at bounding box center [1002, 621] width 76 height 32
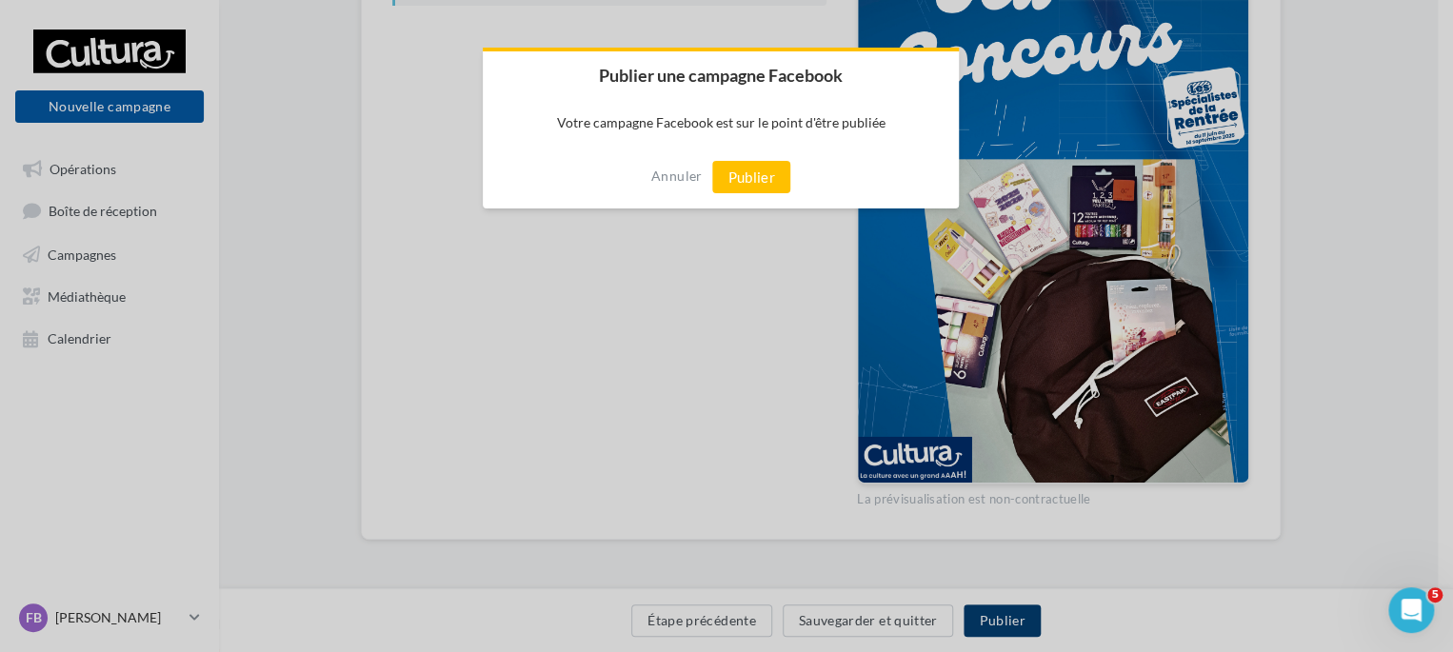
scroll to position [565, 15]
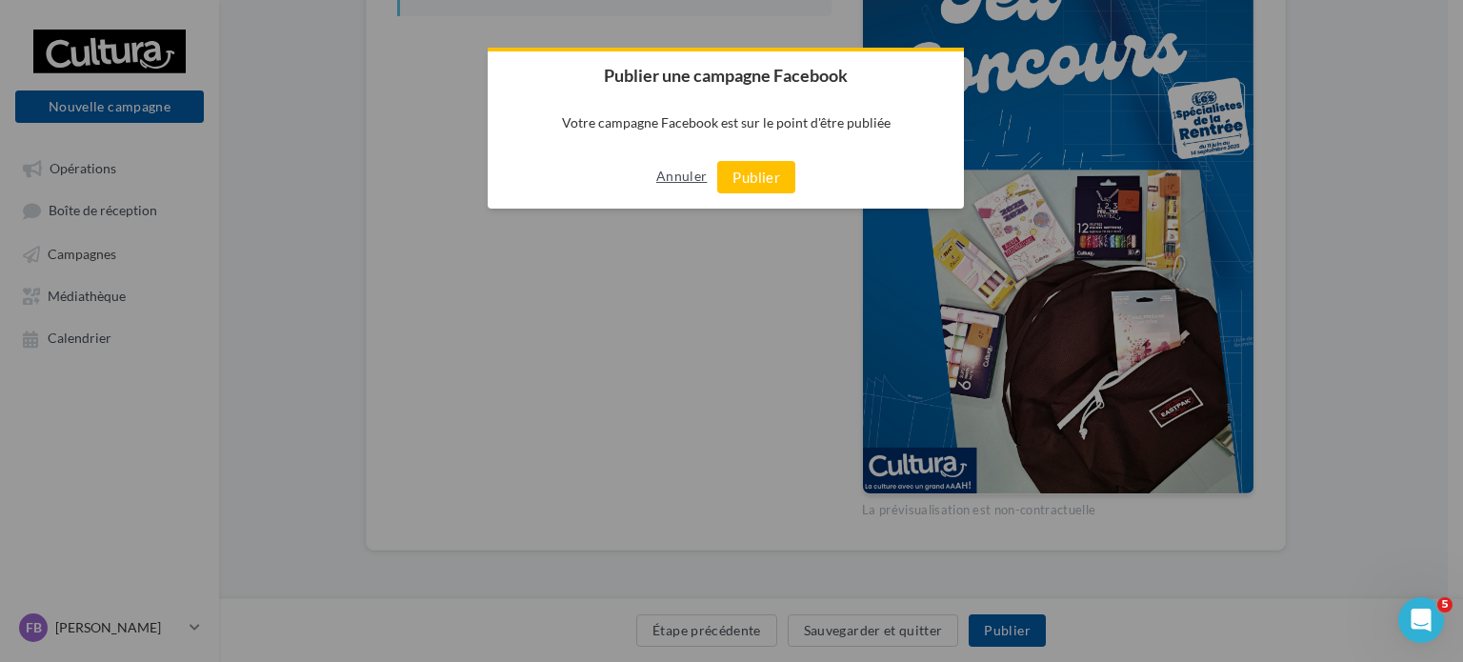
click at [673, 174] on button "Annuler" at bounding box center [681, 176] width 50 height 30
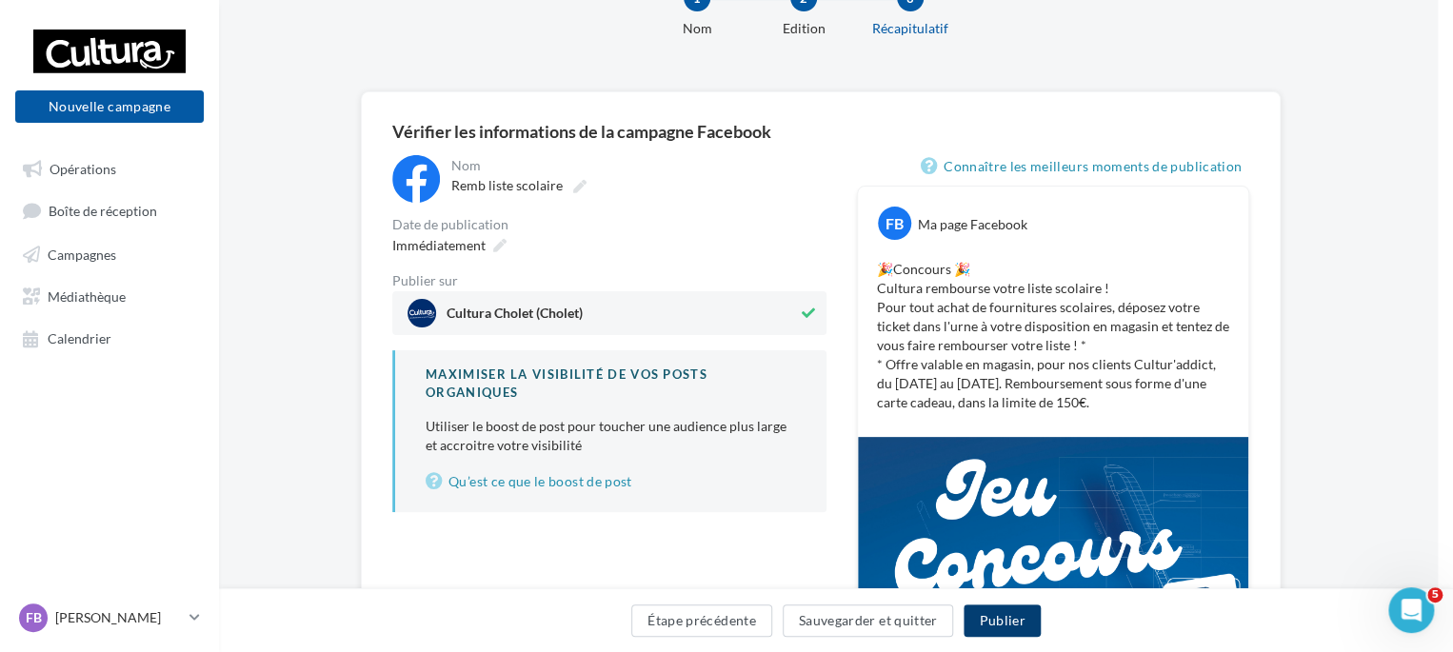
scroll to position [67, 15]
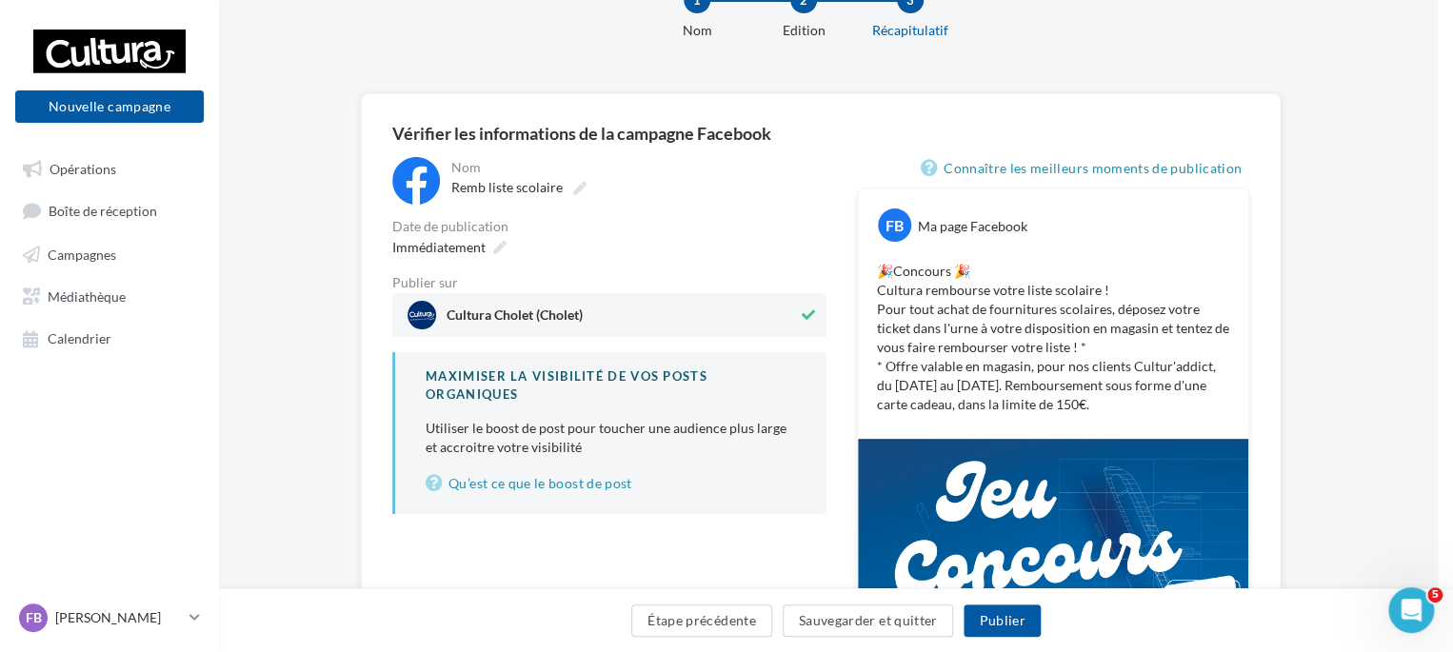
click at [609, 304] on span "Cultura Cholet (Cholet)" at bounding box center [603, 315] width 390 height 29
click at [609, 304] on span "Cultura Cholet (Cholet)" at bounding box center [604, 315] width 392 height 29
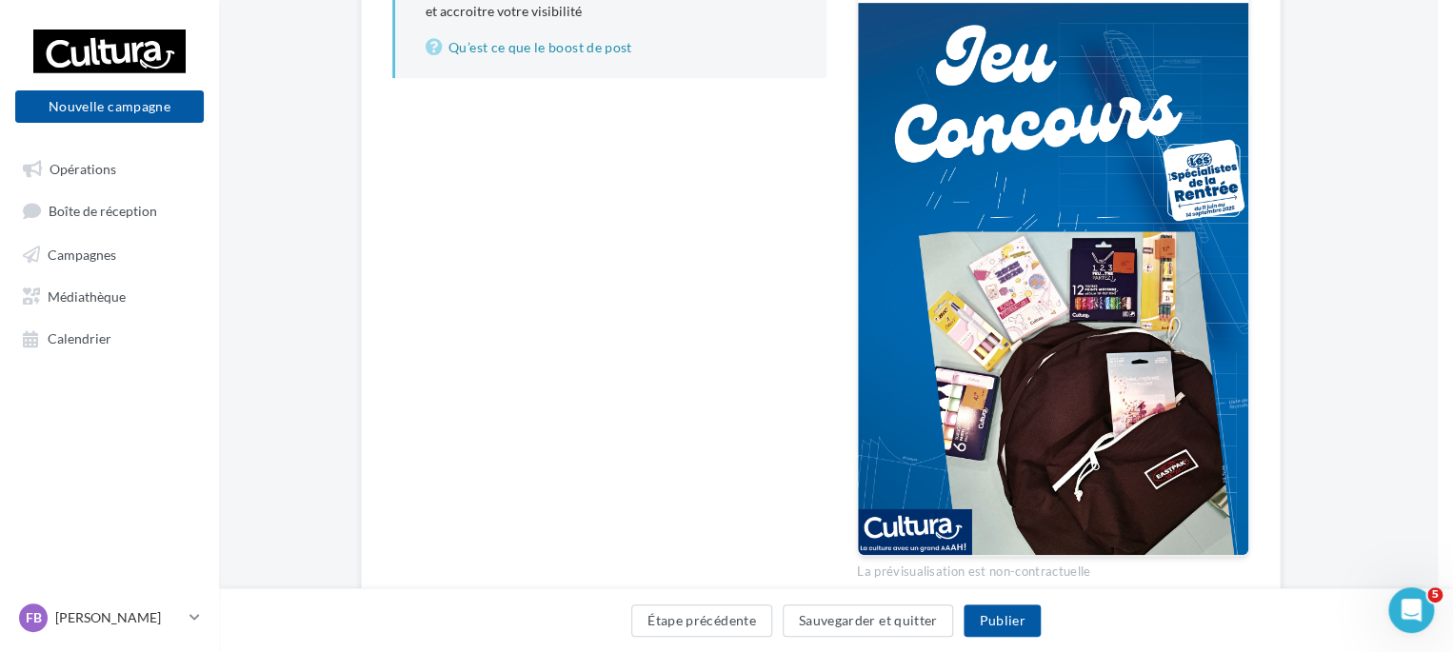
scroll to position [575, 15]
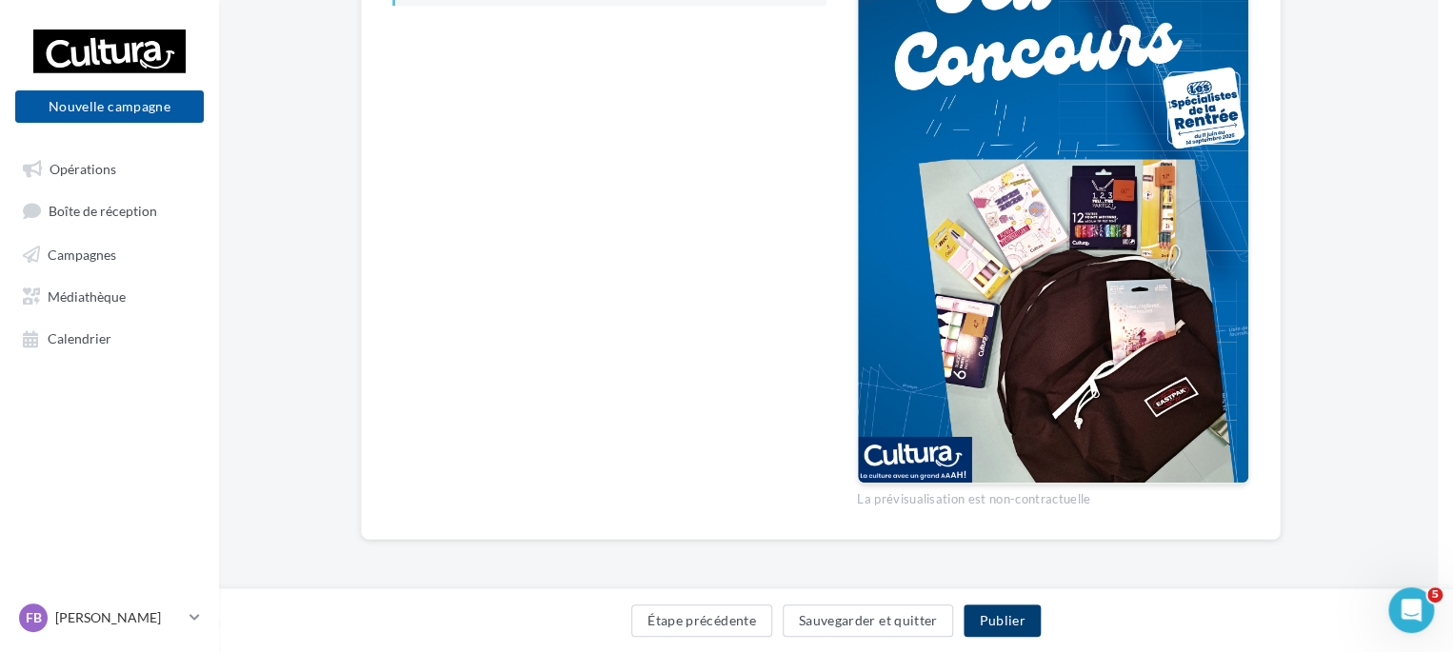
click at [1025, 617] on button "Publier" at bounding box center [1002, 621] width 76 height 32
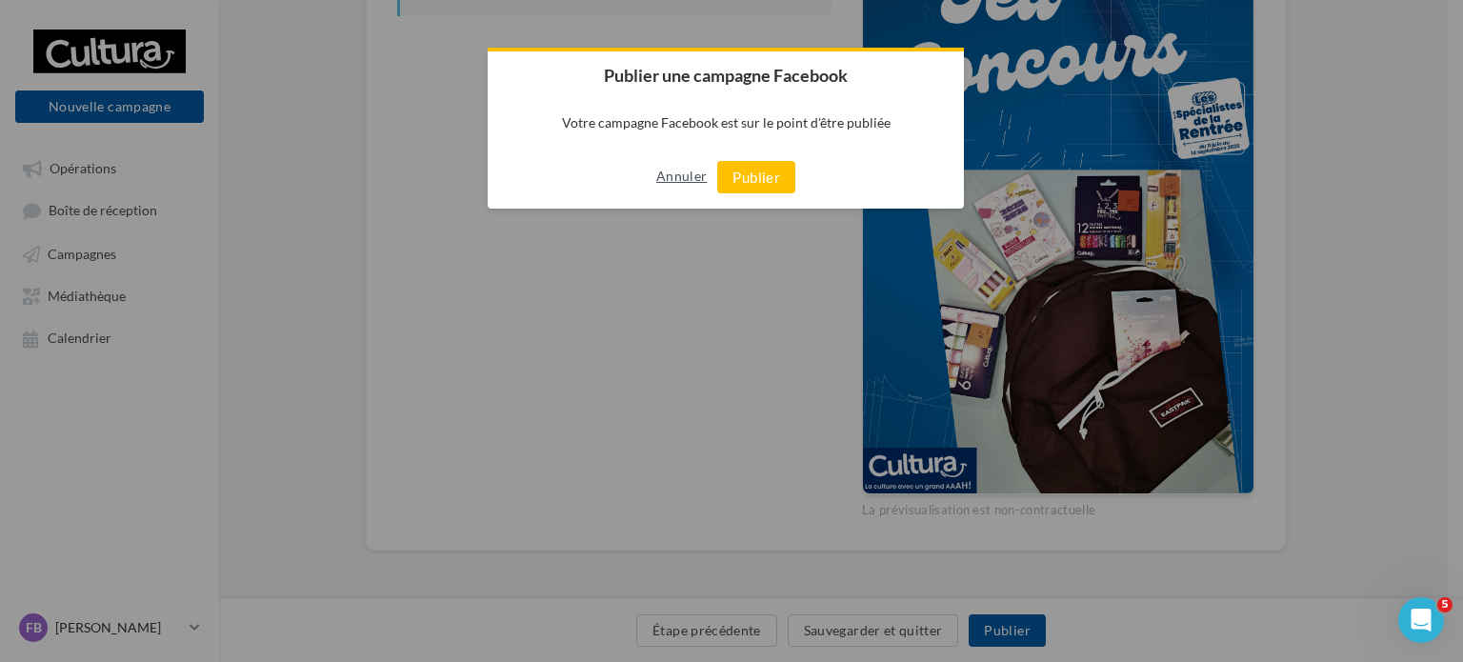
click at [682, 181] on button "Annuler" at bounding box center [681, 176] width 50 height 30
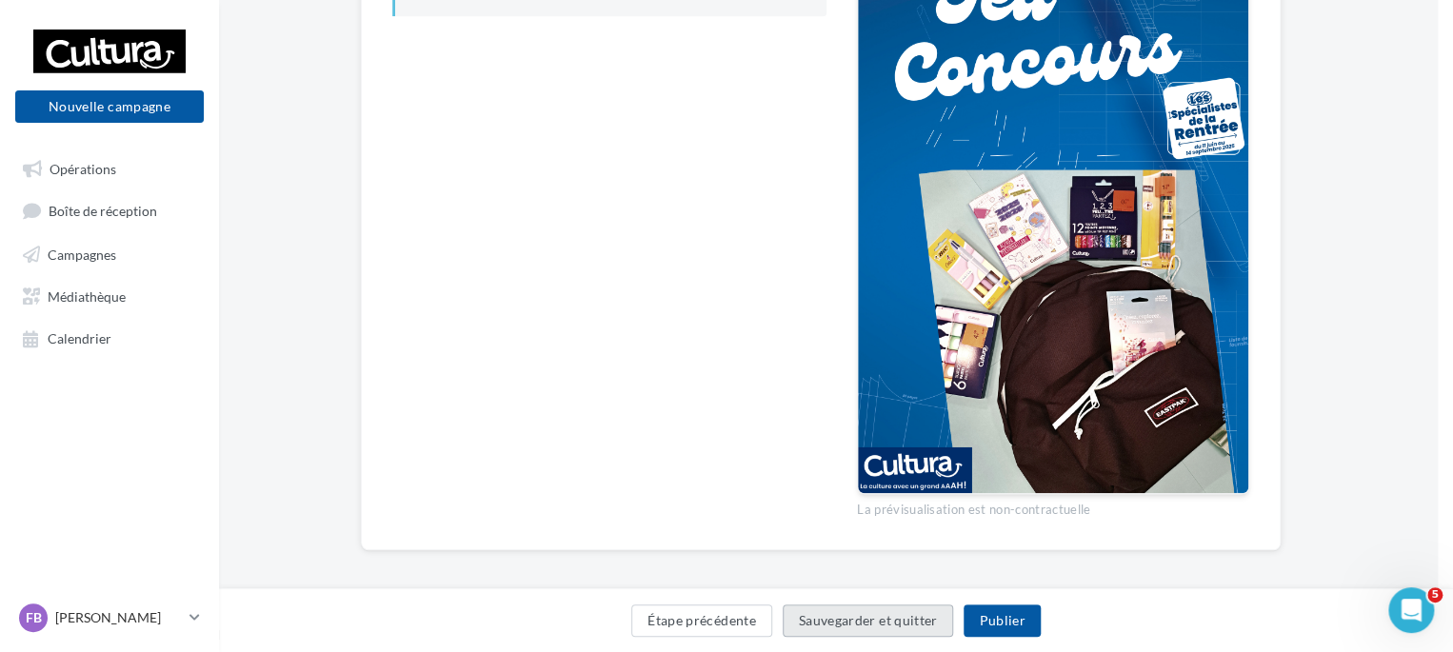
click at [826, 612] on button "Sauvegarder et quitter" at bounding box center [868, 621] width 171 height 32
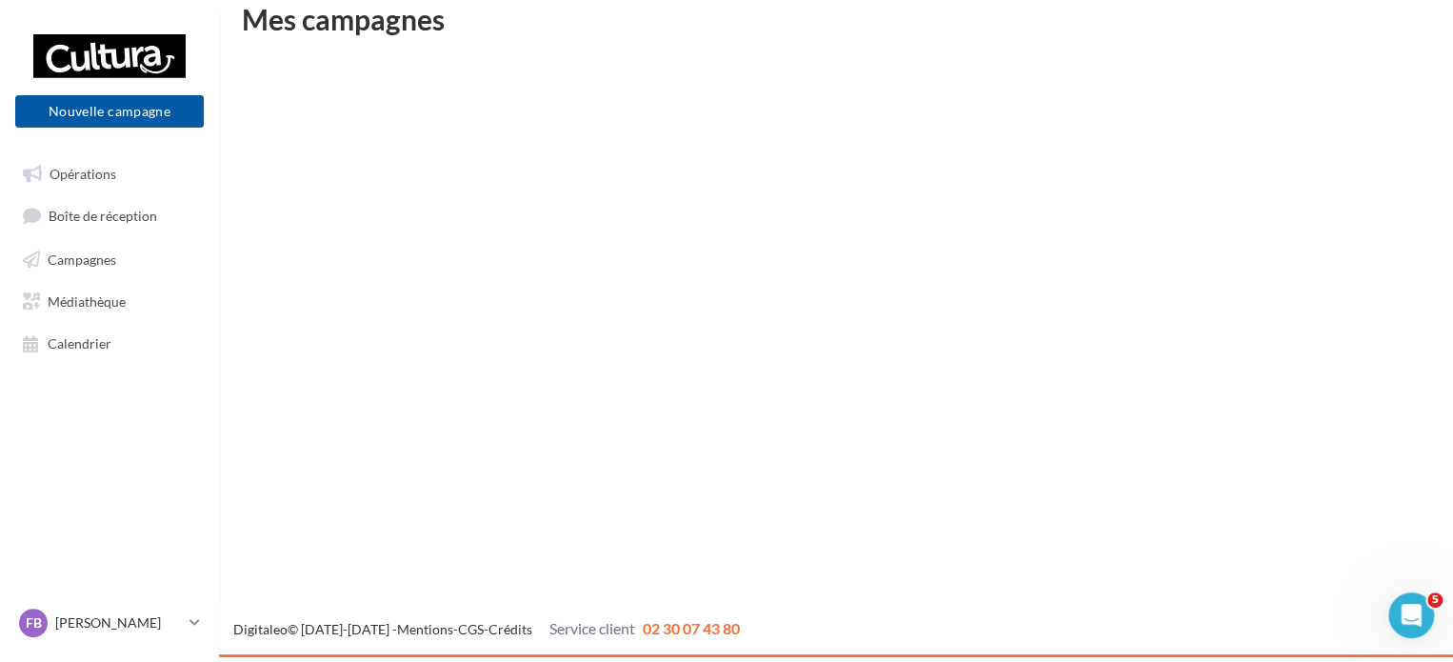
scroll to position [30, 0]
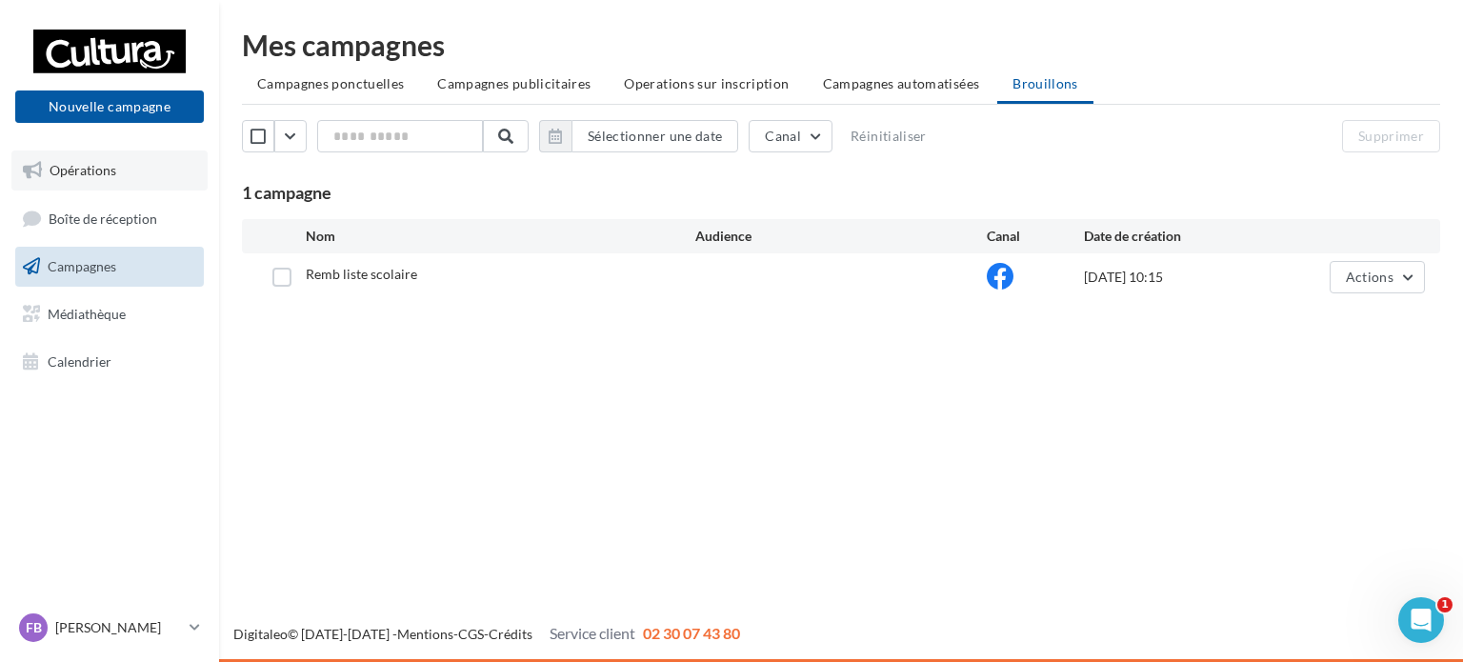
click at [79, 167] on span "Opérations" at bounding box center [83, 170] width 67 height 16
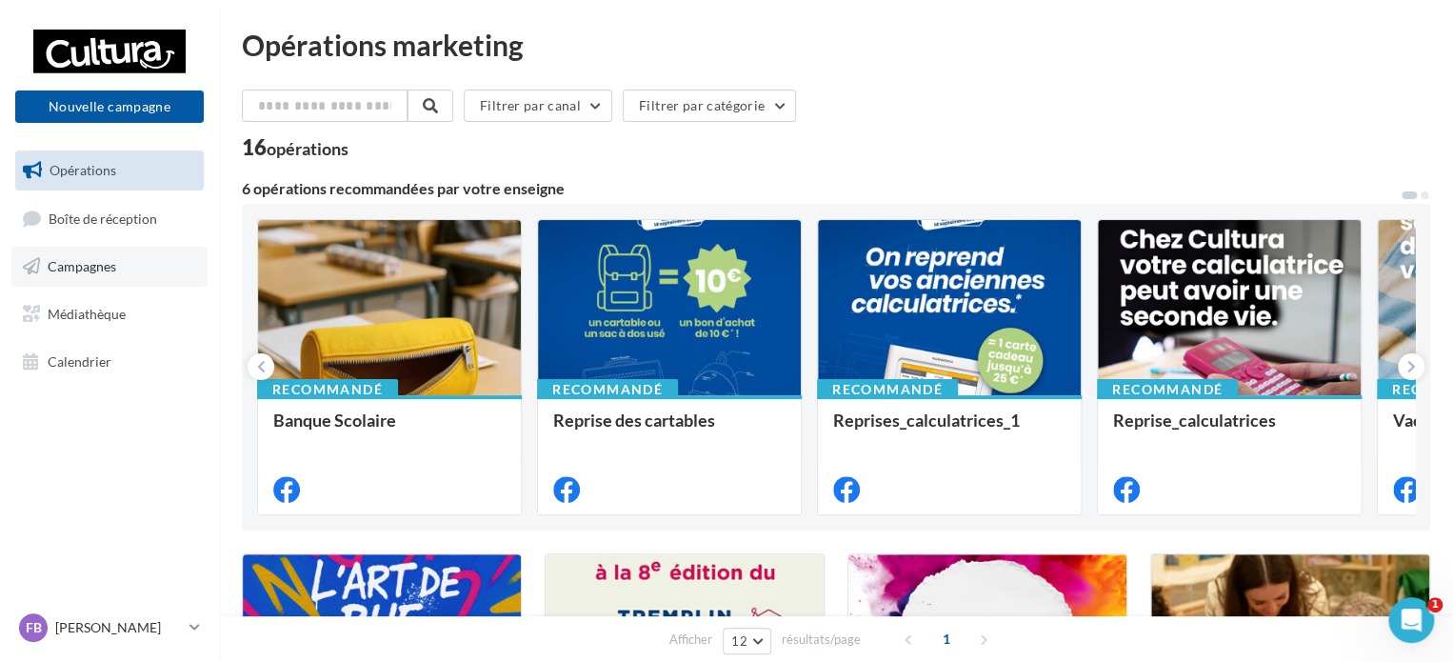
click at [83, 277] on link "Campagnes" at bounding box center [109, 267] width 196 height 40
